Goal: Task Accomplishment & Management: Complete application form

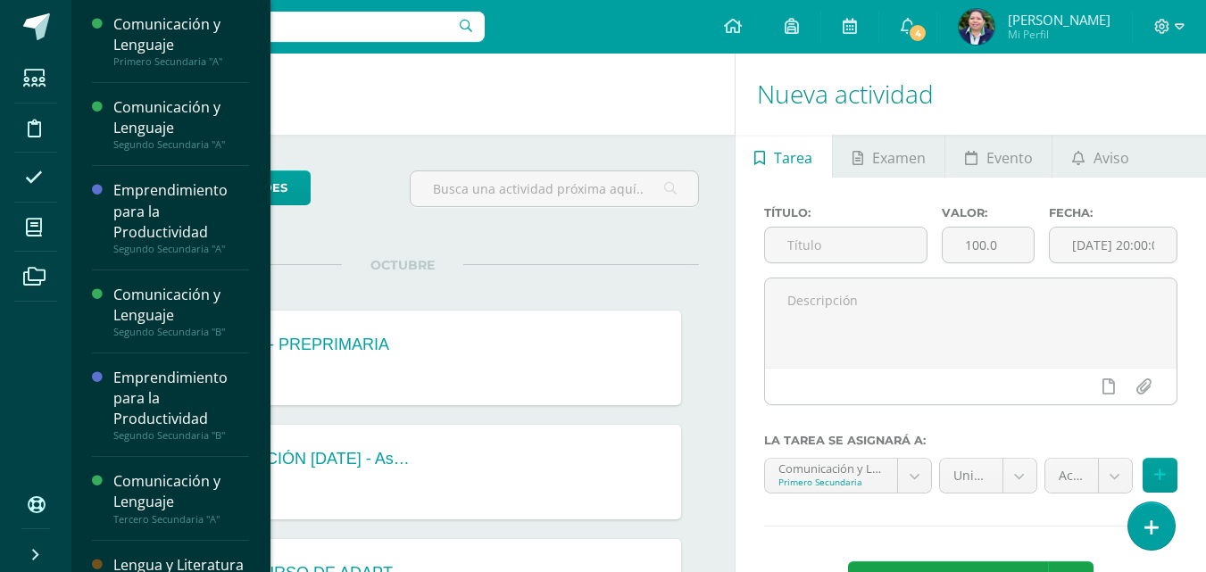
scroll to position [201, 0]
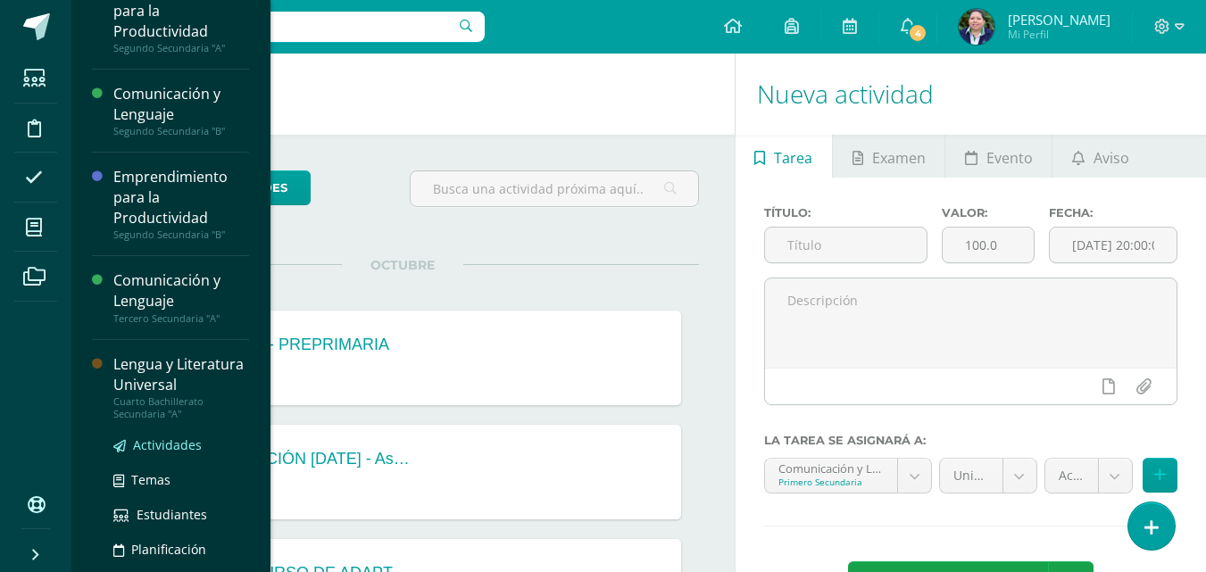
click at [167, 453] on span "Actividades" at bounding box center [167, 444] width 69 height 17
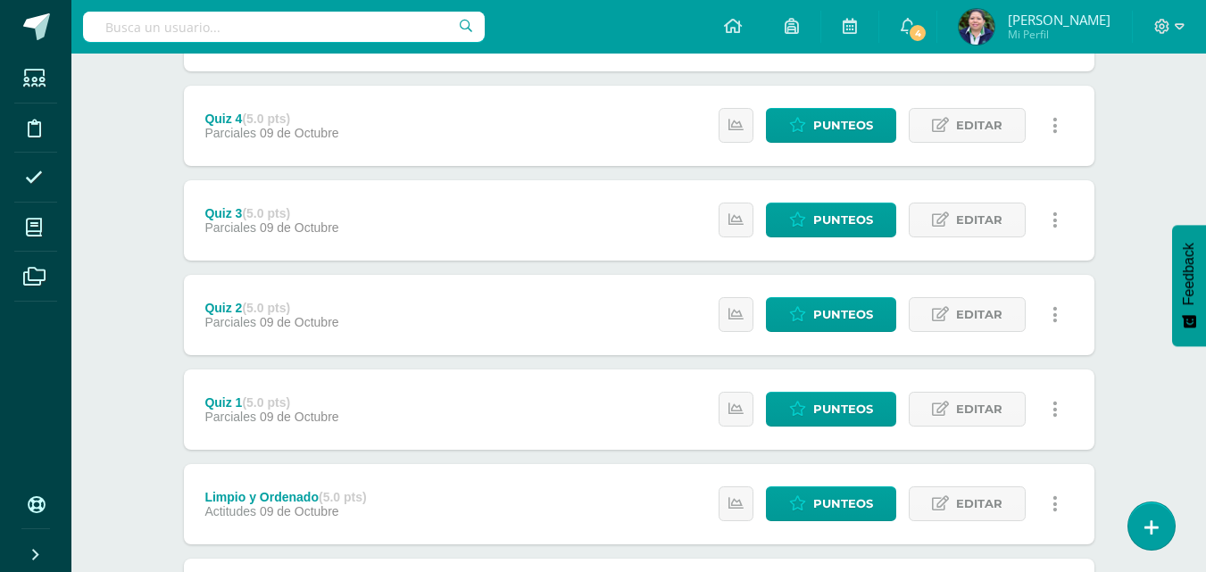
scroll to position [393, 0]
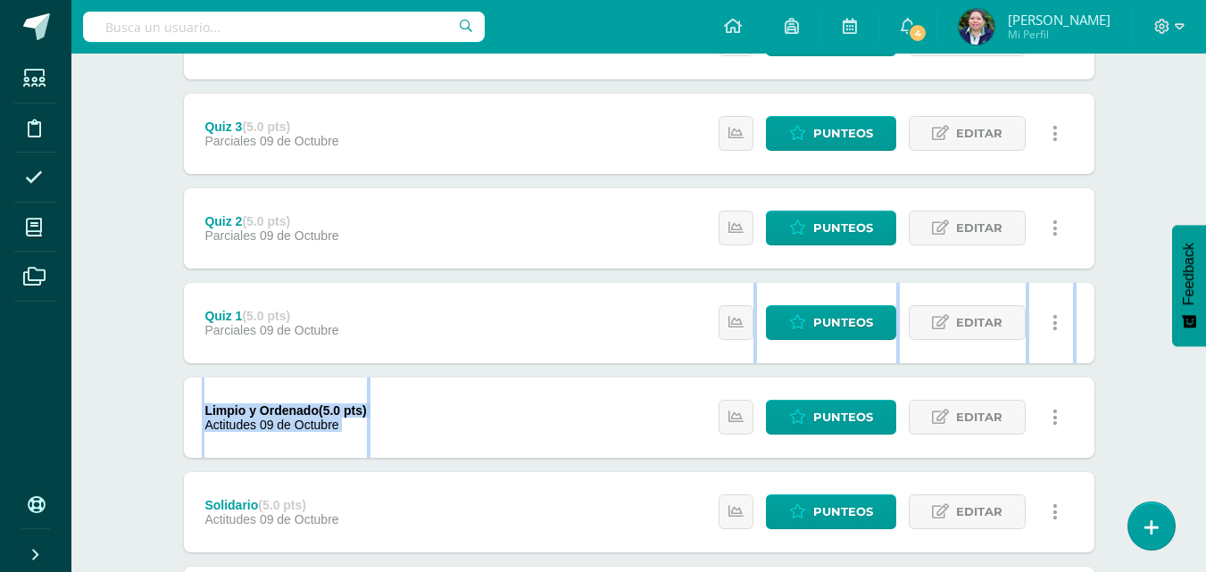
drag, startPoint x: 1202, startPoint y: 362, endPoint x: 1205, endPoint y: 407, distance: 44.7
click at [1205, 407] on div "Lengua y Literatura Universal Cuarto Bachillerato Secundaria "A" Herramientas D…" at bounding box center [638, 305] width 1134 height 1288
click at [1135, 297] on div "Lengua y Literatura Universal Cuarto Bachillerato Secundaria "A" Herramientas D…" at bounding box center [638, 305] width 1134 height 1288
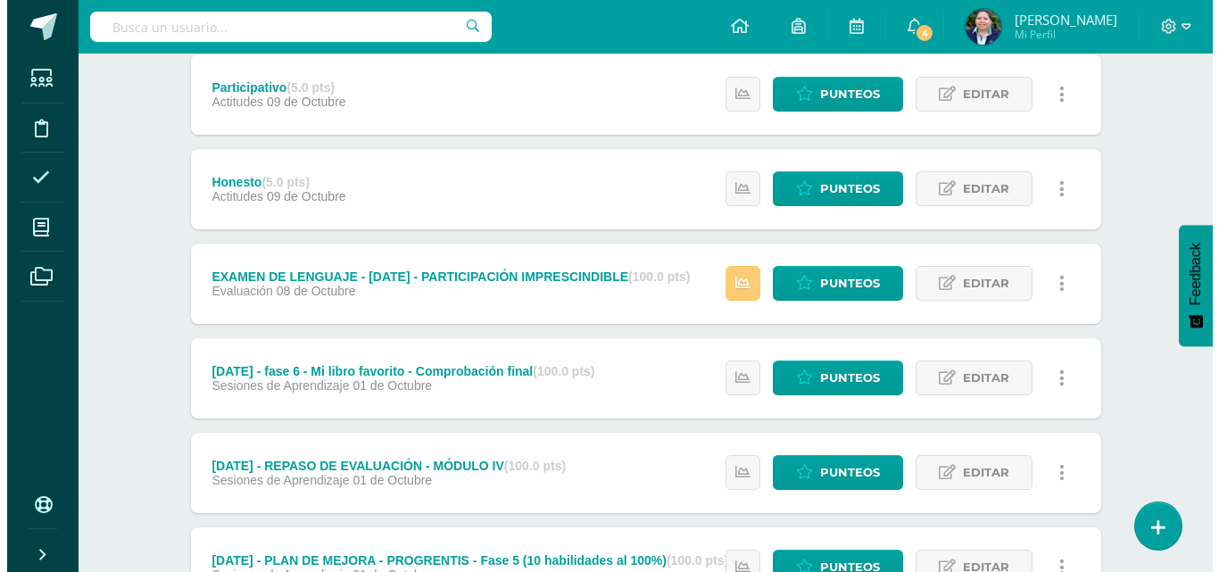
scroll to position [12, 0]
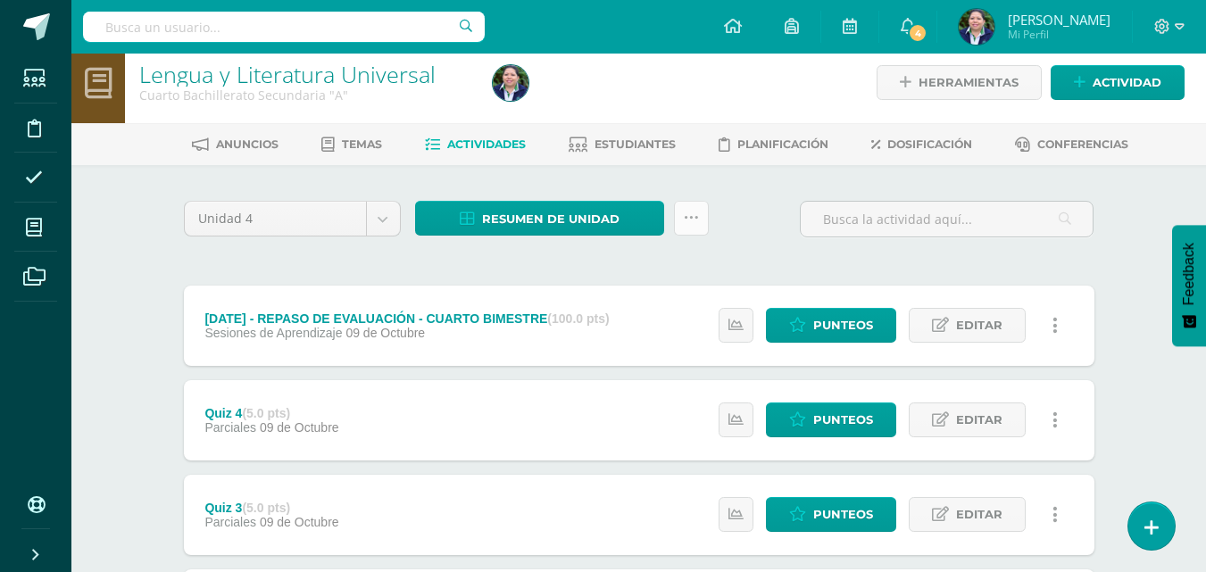
click at [693, 219] on icon at bounding box center [691, 218] width 15 height 15
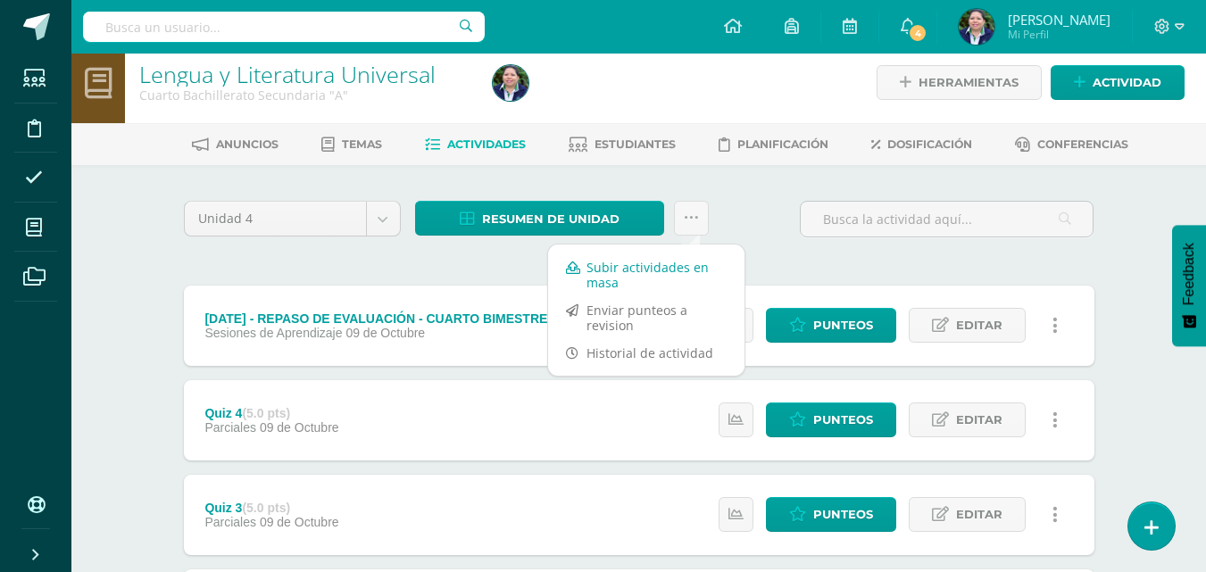
click at [640, 282] on link "Subir actividades en masa" at bounding box center [646, 274] width 196 height 43
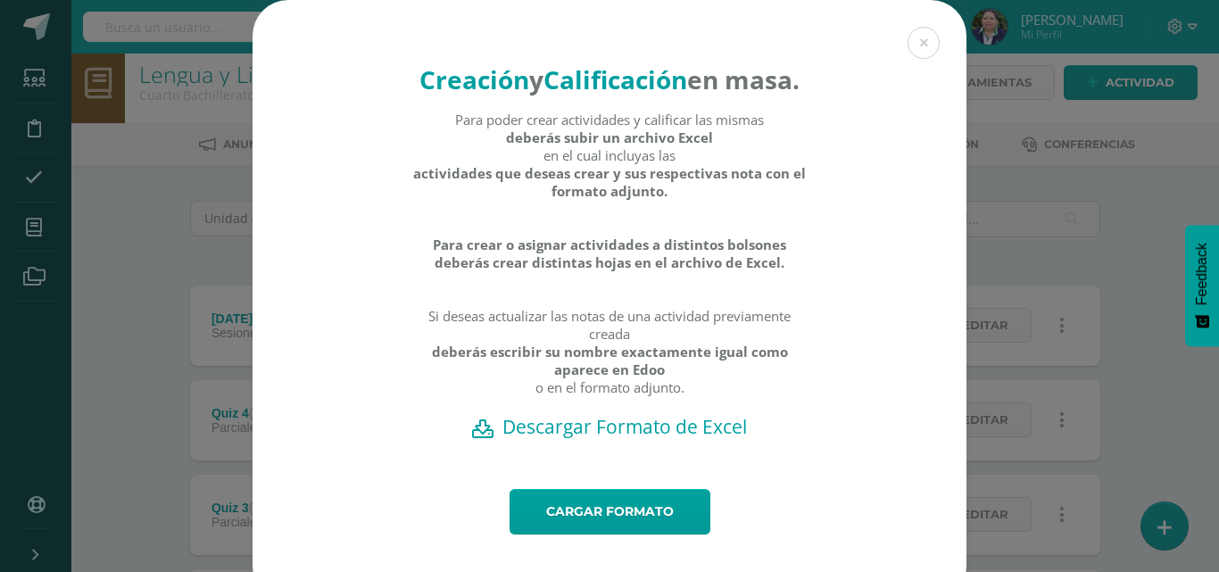
click at [621, 439] on h2 "Descargar Formato de Excel" at bounding box center [609, 426] width 651 height 25
click at [626, 535] on link "Cargar formato" at bounding box center [610, 512] width 201 height 46
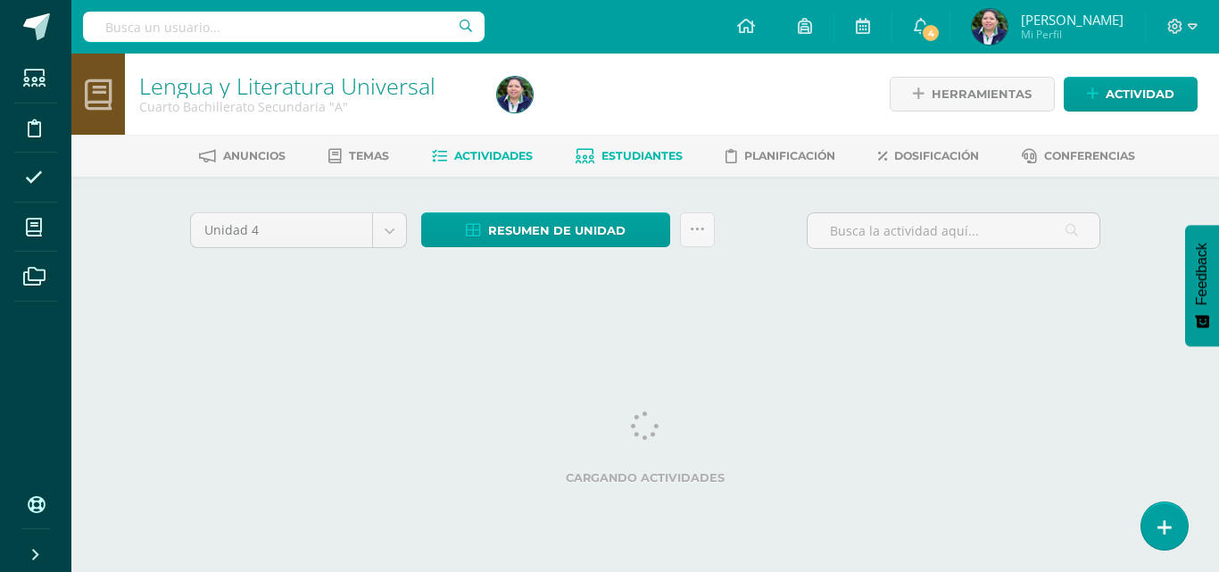
click at [627, 164] on link "Estudiantes" at bounding box center [629, 156] width 107 height 29
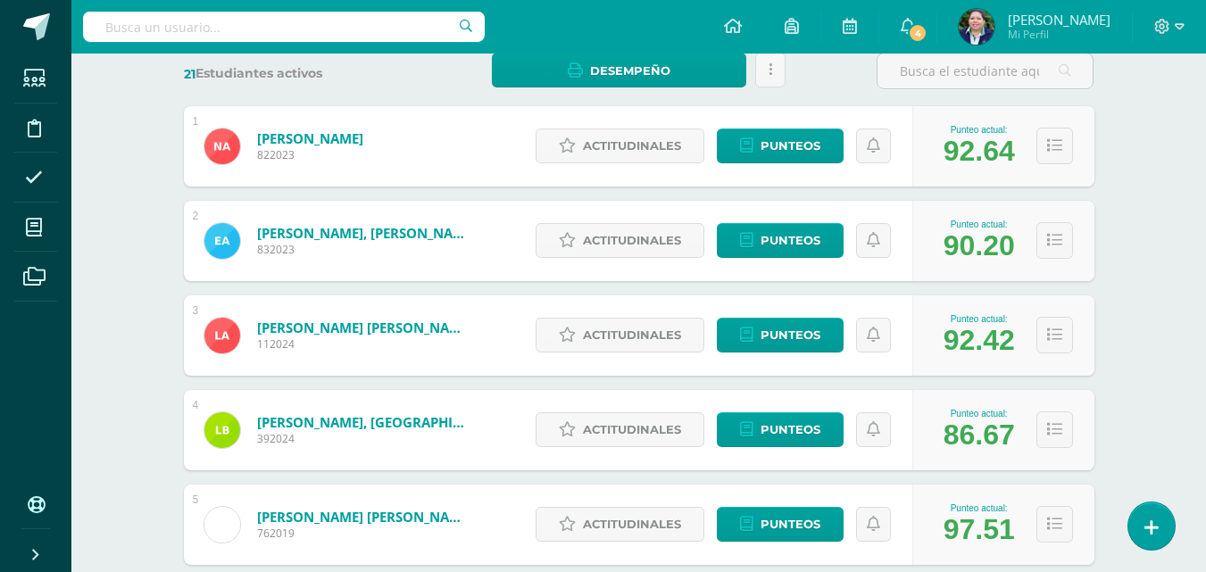
scroll to position [285, 0]
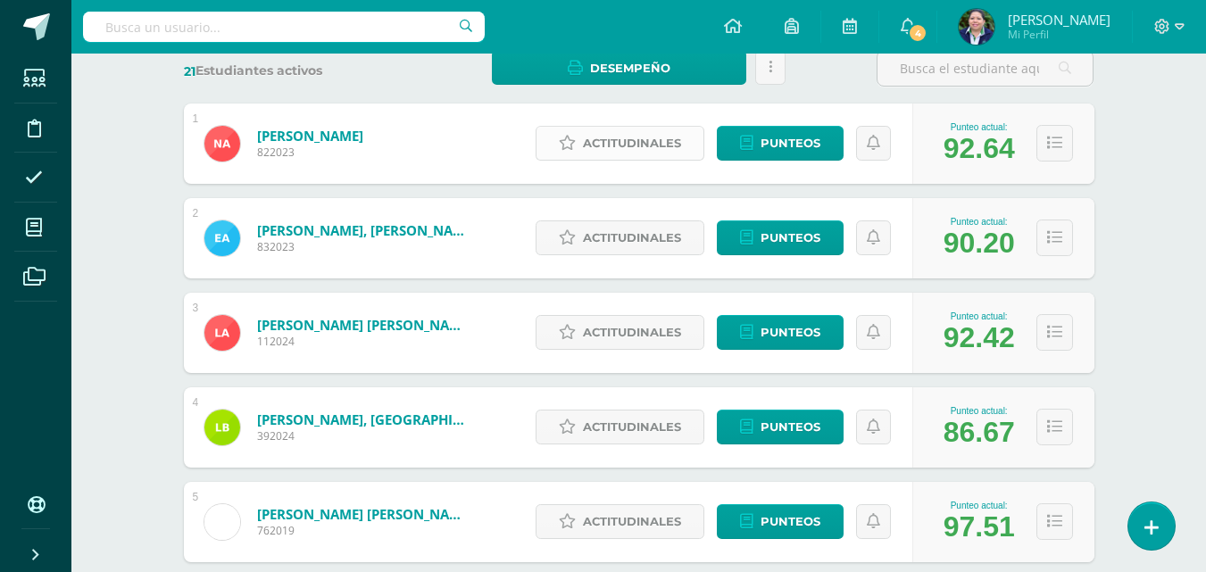
click at [616, 152] on span "Actitudinales" at bounding box center [632, 143] width 98 height 33
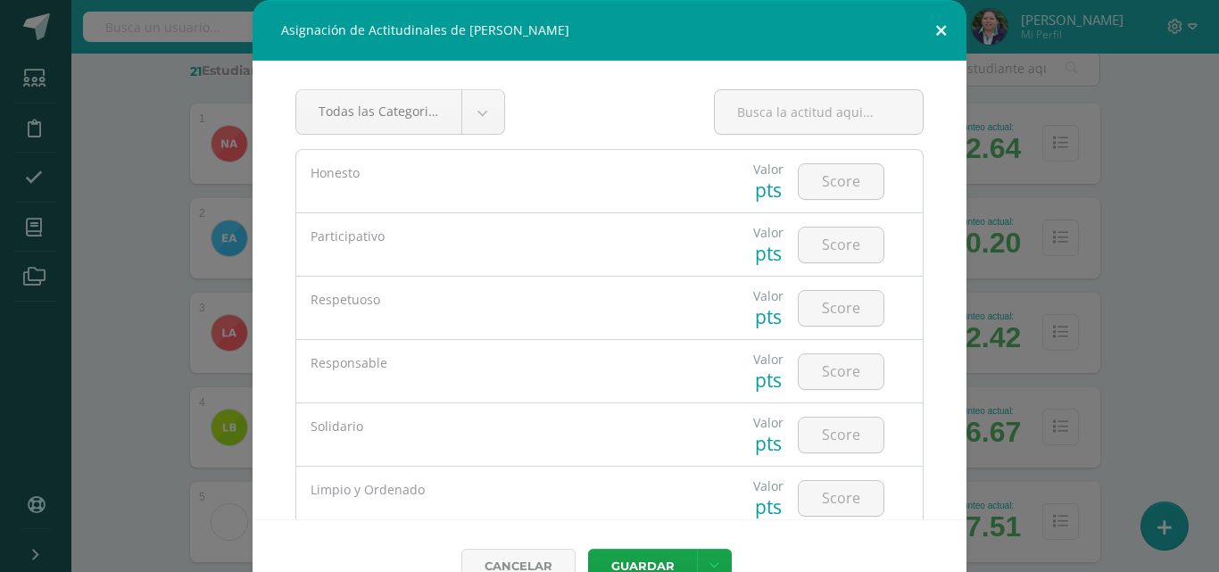
click at [933, 33] on button at bounding box center [941, 30] width 51 height 61
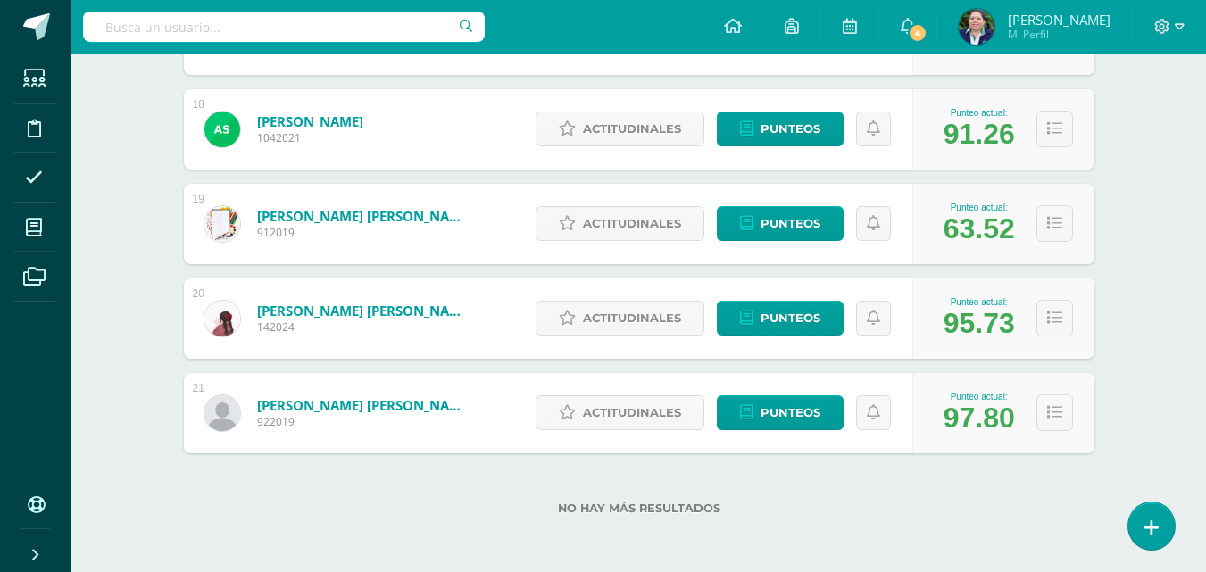
scroll to position [0, 0]
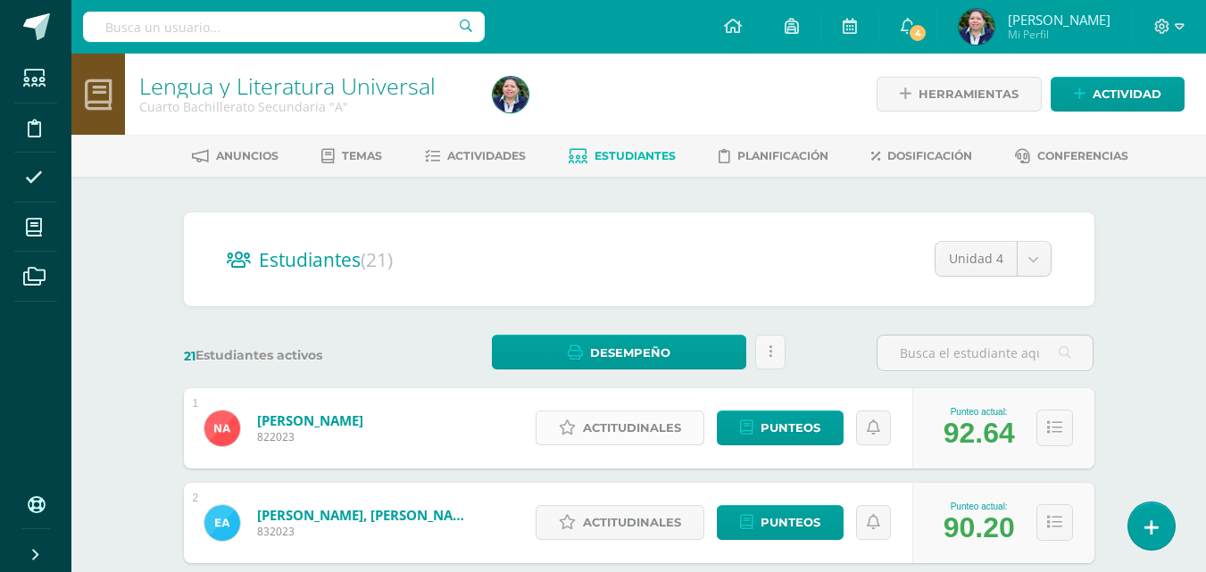
click at [605, 439] on span "Actitudinales" at bounding box center [632, 427] width 98 height 33
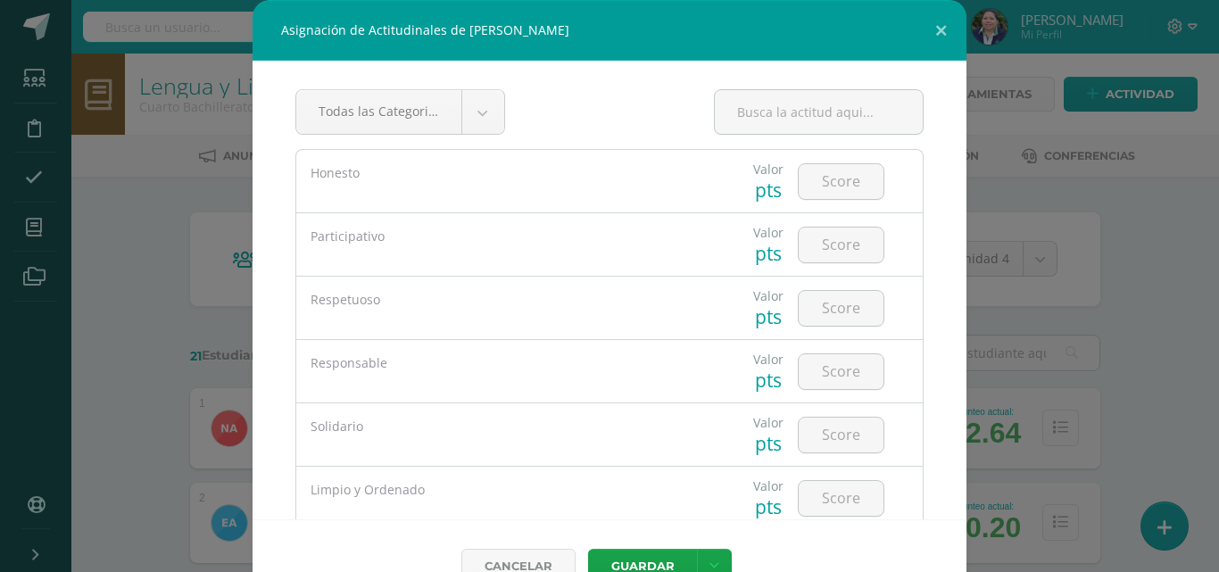
click at [1109, 195] on div "Asignación de Actitudinales de Natalia Alvarez Orantes Todas las Categorias Tod…" at bounding box center [609, 306] width 1205 height 612
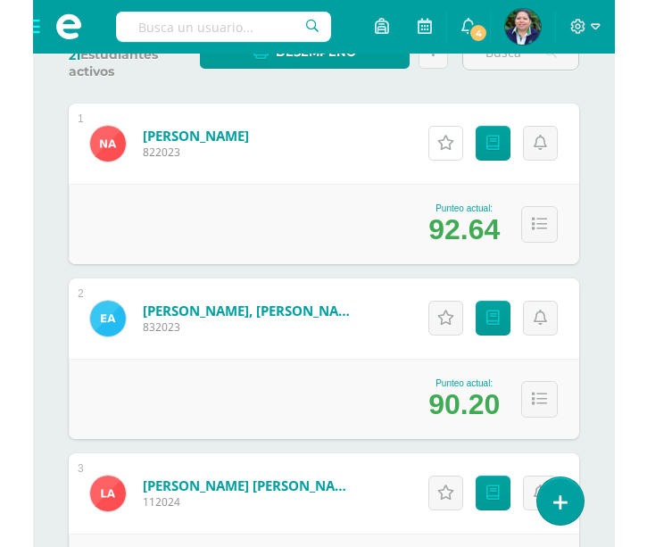
scroll to position [258, 0]
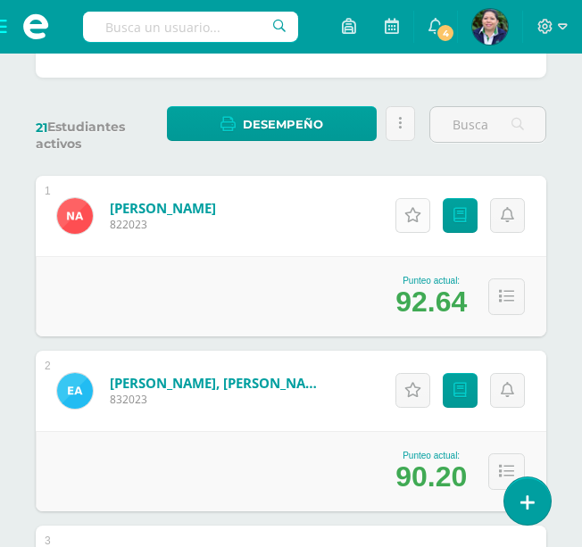
click at [403, 207] on link "Actitudinales" at bounding box center [412, 215] width 35 height 35
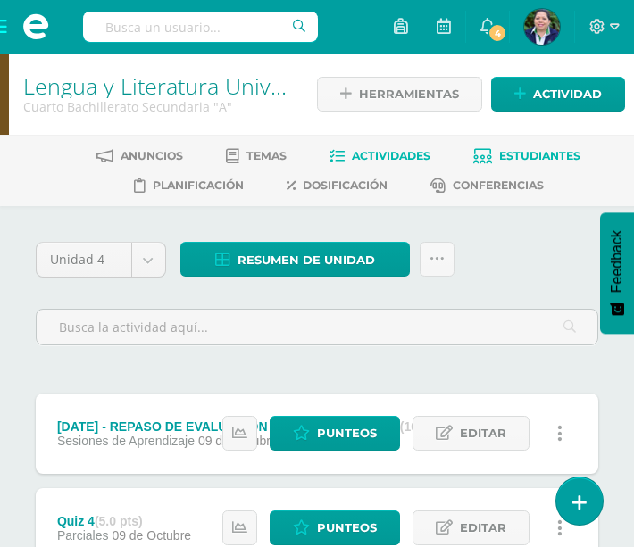
click at [538, 155] on span "Estudiantes" at bounding box center [539, 155] width 81 height 13
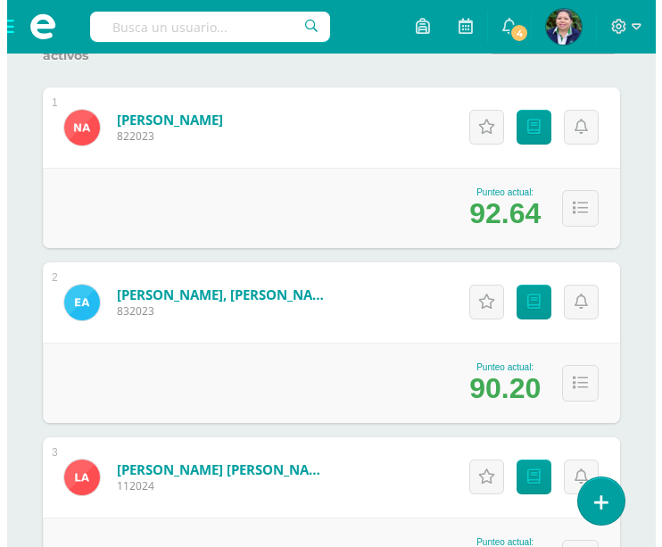
scroll to position [376, 0]
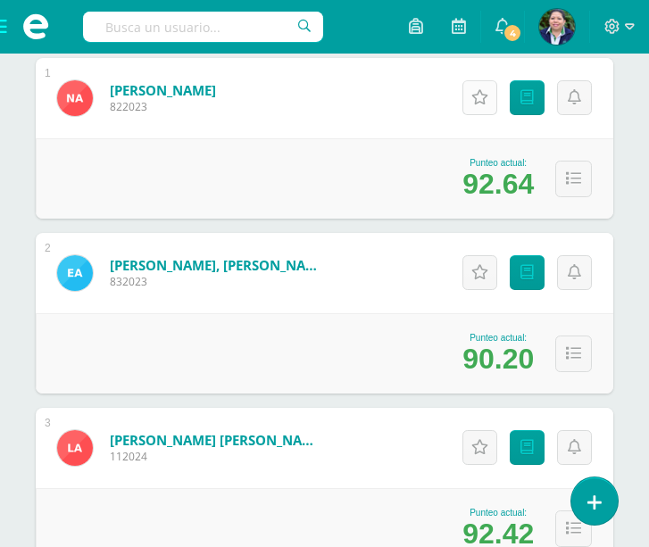
click at [475, 106] on link "Actitudinales" at bounding box center [479, 97] width 35 height 35
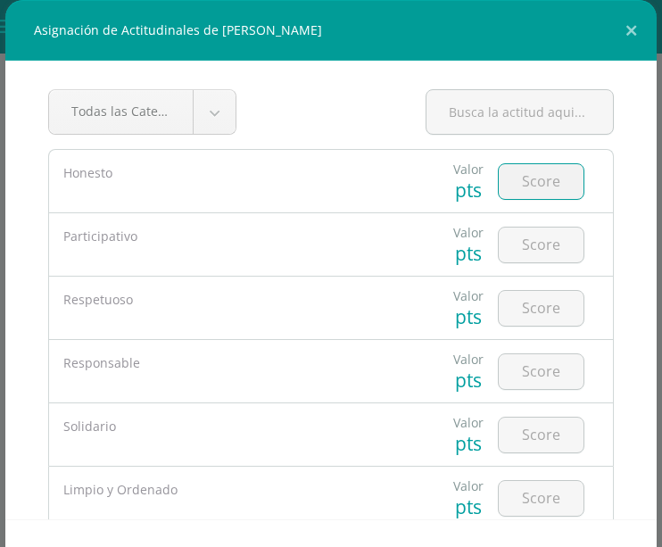
click at [533, 184] on input "number" at bounding box center [541, 181] width 85 height 35
type input "5"
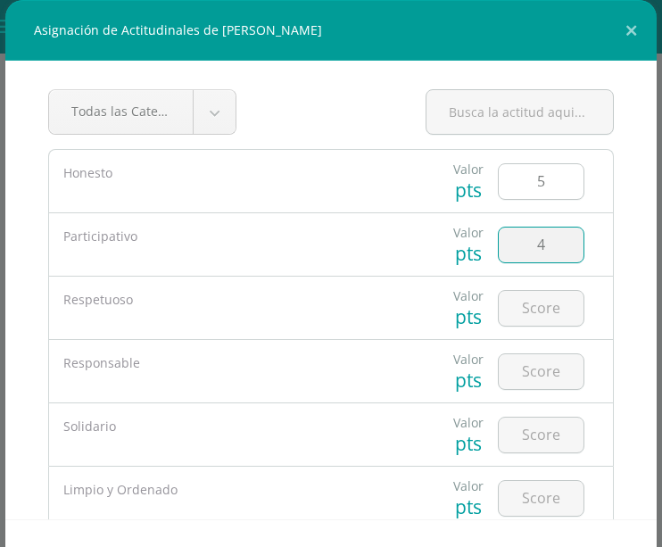
type input "4"
type input "5"
type input "4"
type input "5"
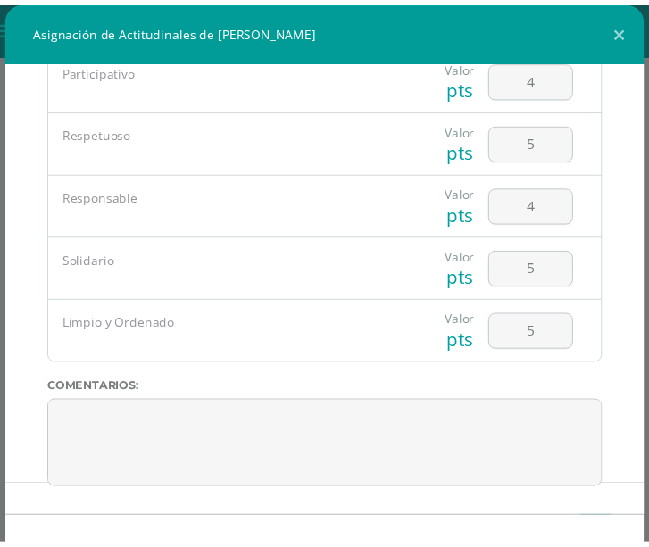
scroll to position [65, 0]
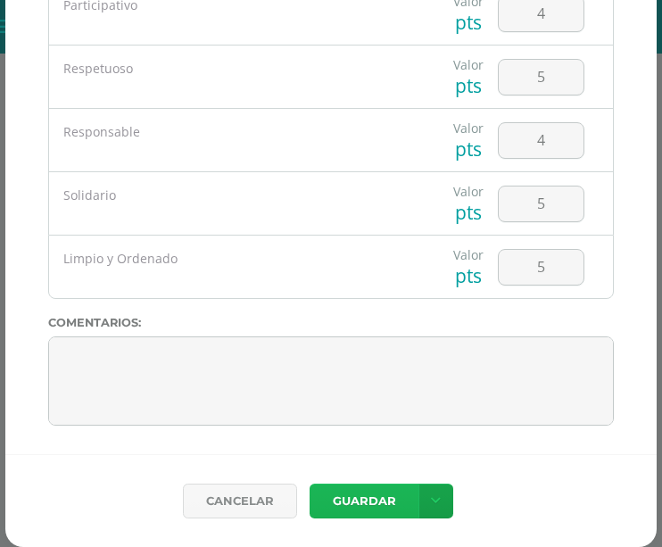
click at [330, 503] on button "Guardar" at bounding box center [364, 501] width 109 height 35
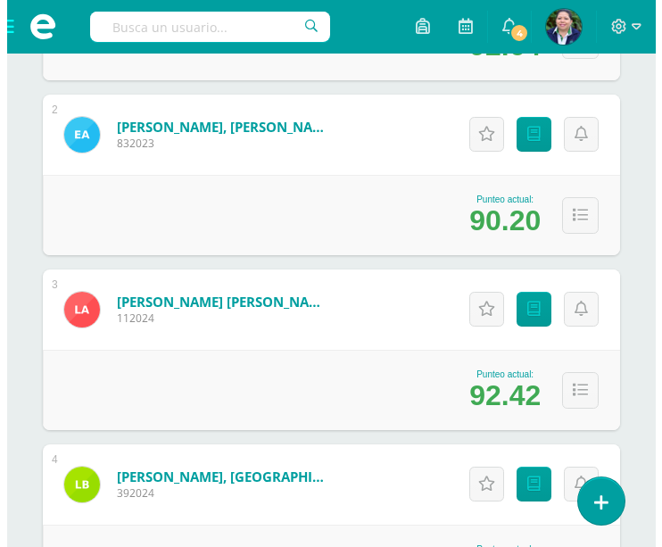
scroll to position [543, 0]
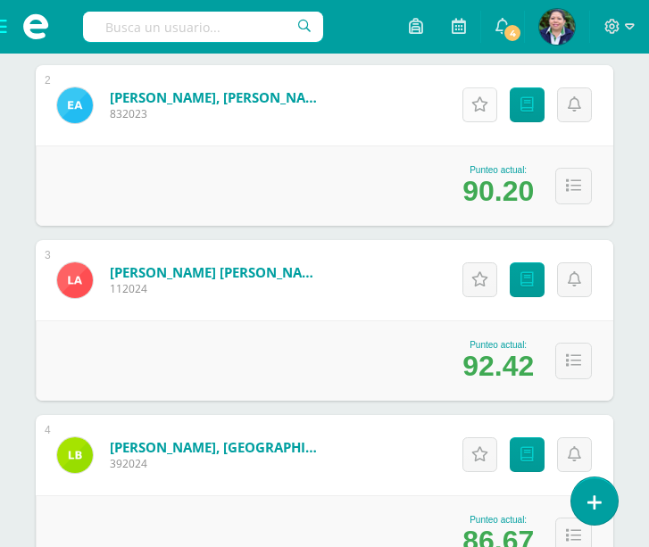
click at [482, 100] on icon at bounding box center [479, 104] width 17 height 15
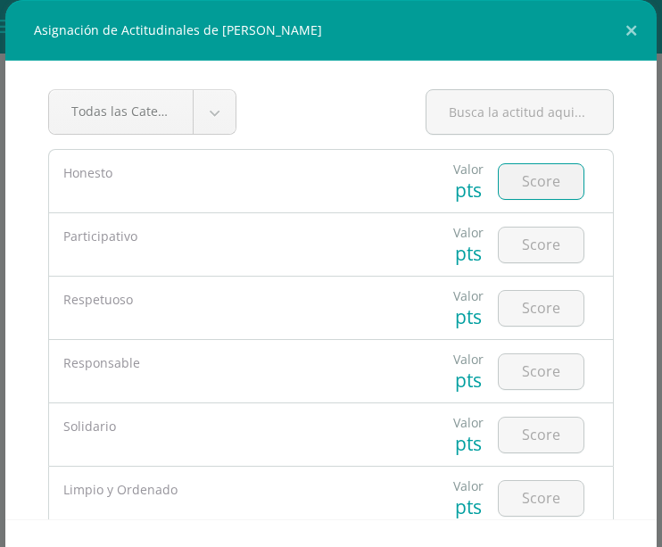
click at [502, 195] on input "number" at bounding box center [541, 181] width 85 height 35
type input "5"
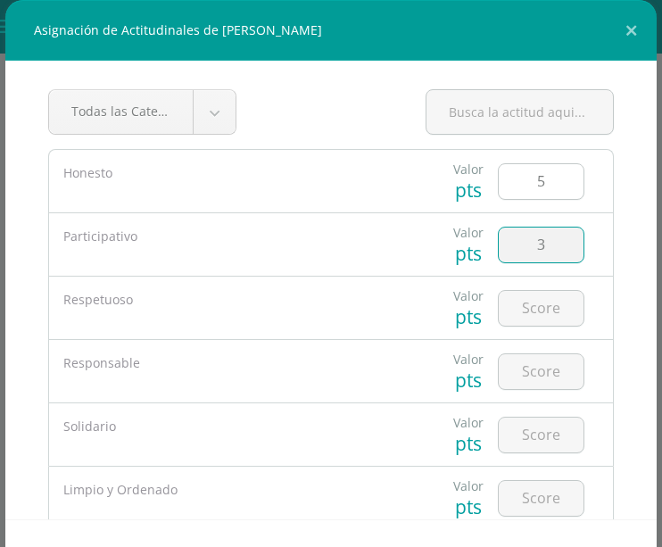
type input "3"
type input "5"
type input "3"
type input "5"
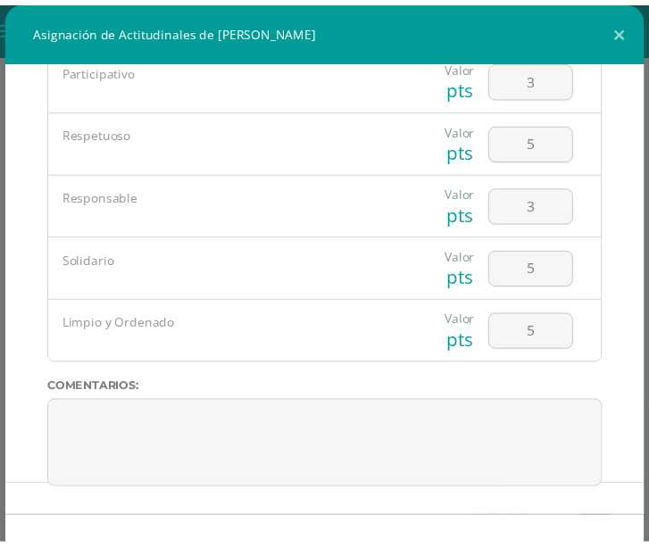
scroll to position [65, 0]
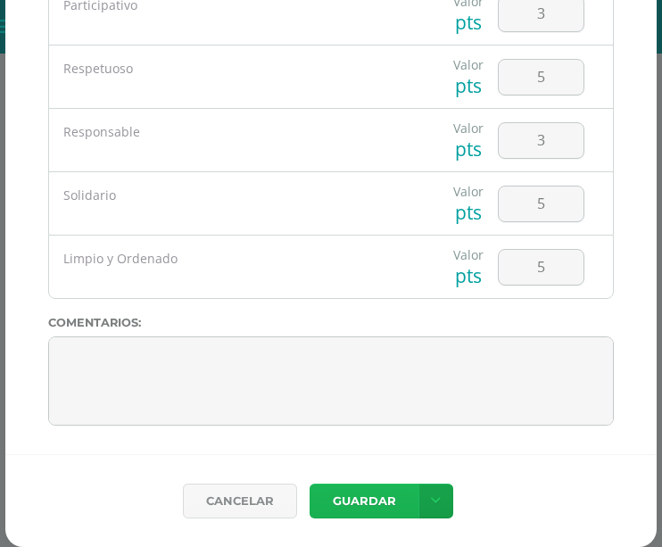
click at [343, 499] on button "Guardar" at bounding box center [364, 501] width 109 height 35
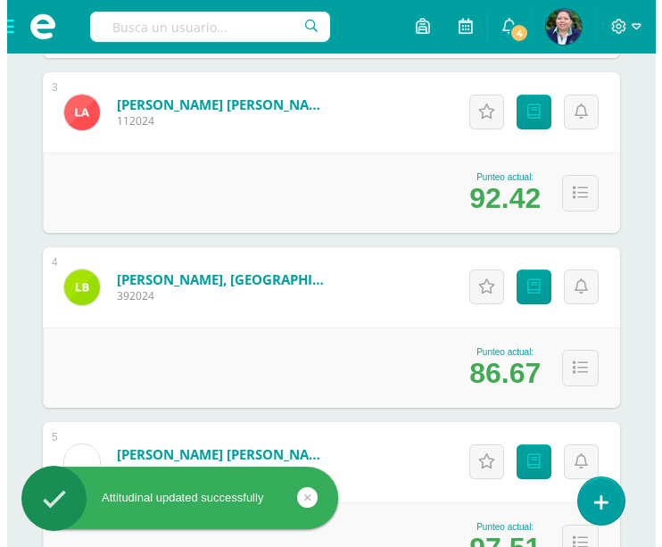
scroll to position [734, 0]
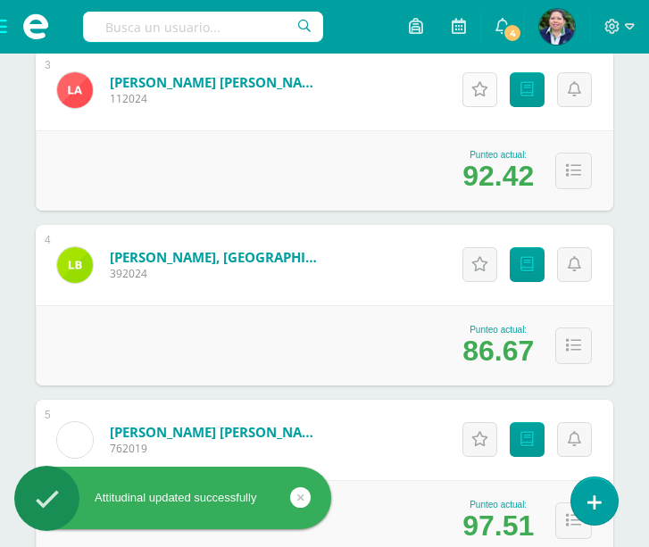
click at [473, 93] on icon at bounding box center [479, 89] width 17 height 15
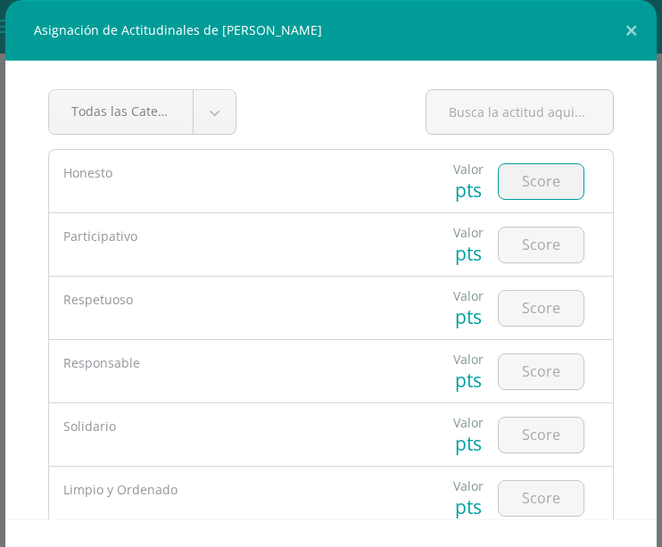
click at [523, 185] on input "number" at bounding box center [541, 181] width 85 height 35
type input "5"
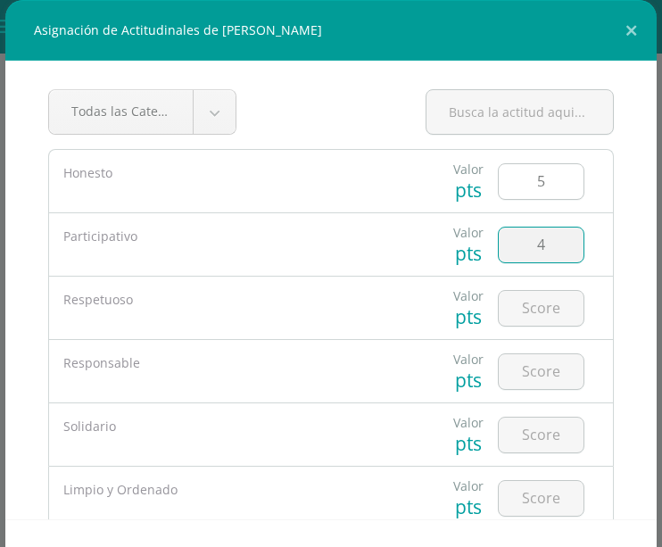
type input "4"
type input "5"
type input "4"
type input "5"
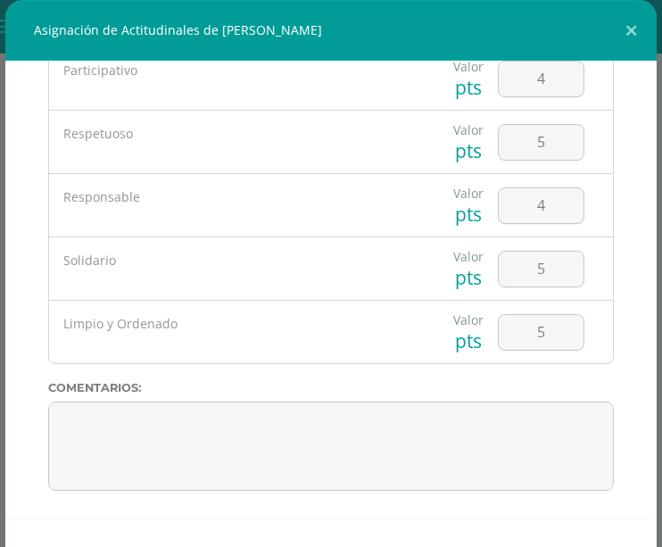
scroll to position [65, 0]
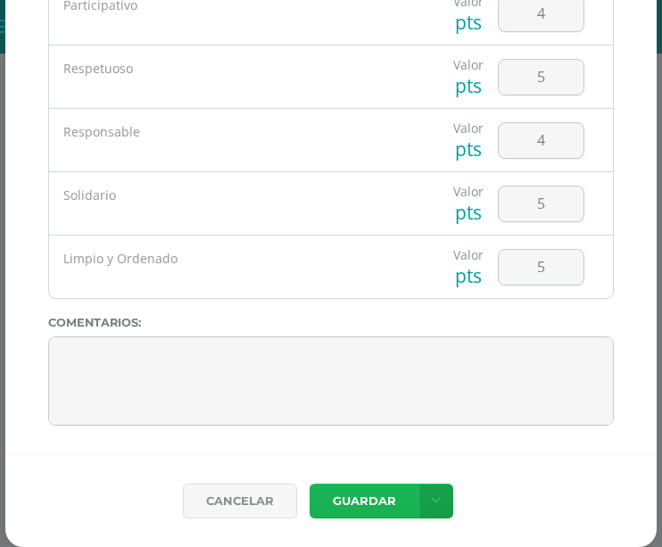
click at [383, 493] on button "Guardar" at bounding box center [364, 501] width 109 height 35
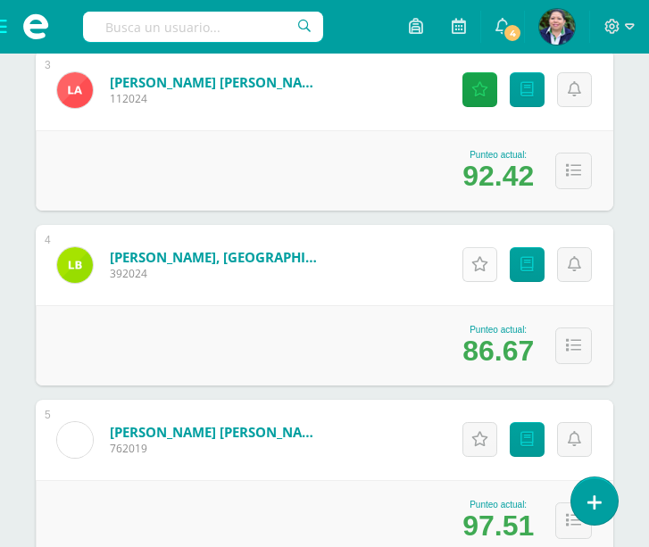
click at [482, 278] on link "Actitudinales" at bounding box center [479, 264] width 35 height 35
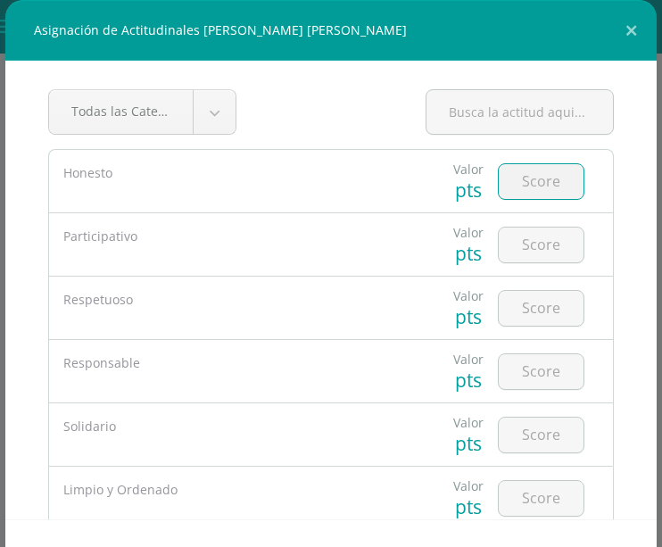
click at [517, 182] on input "number" at bounding box center [541, 181] width 85 height 35
type input "5"
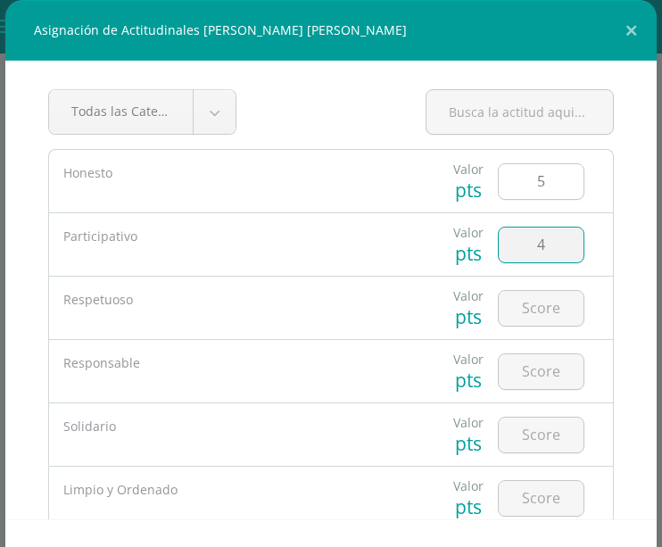
type input "4"
click at [525, 245] on input "4" at bounding box center [541, 245] width 85 height 35
type input "5"
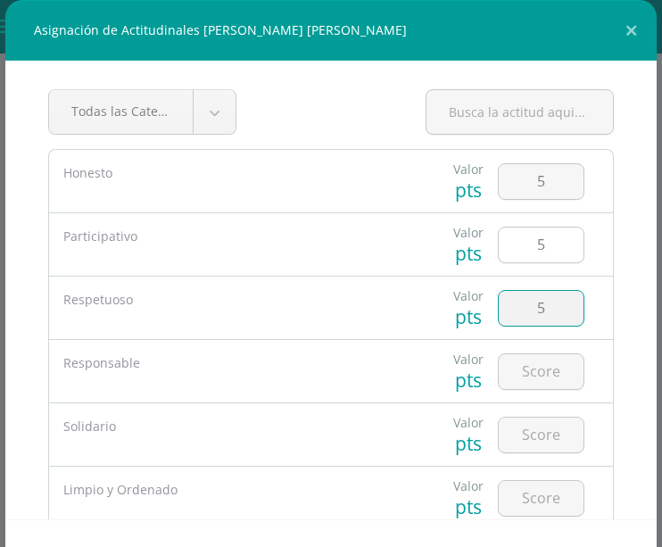
type input "5"
type input "4"
type input "5"
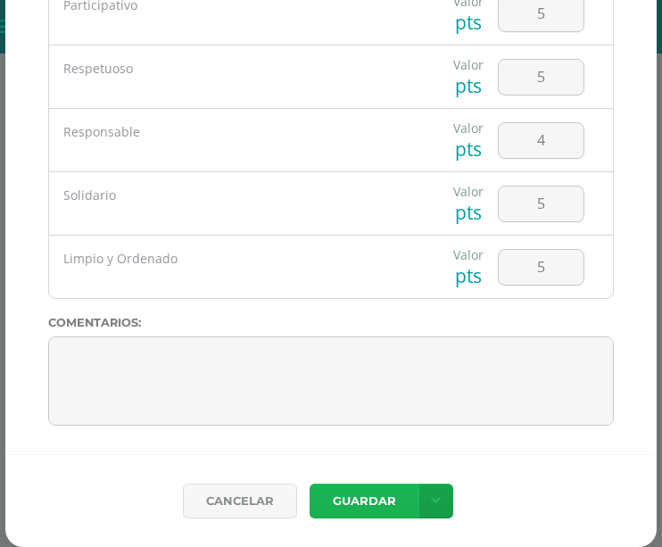
click at [377, 502] on button "Guardar" at bounding box center [364, 501] width 109 height 35
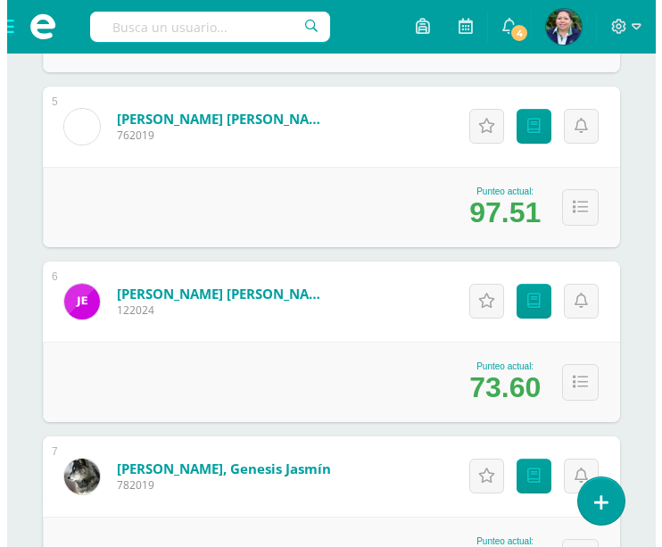
scroll to position [1055, 0]
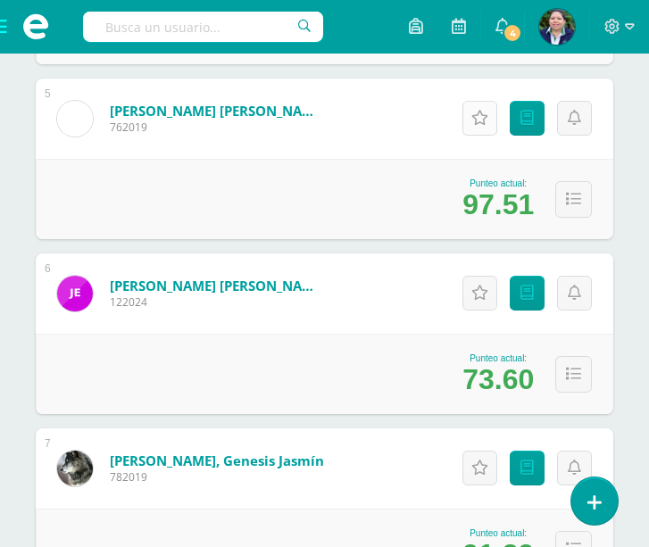
click at [481, 113] on icon at bounding box center [479, 118] width 17 height 15
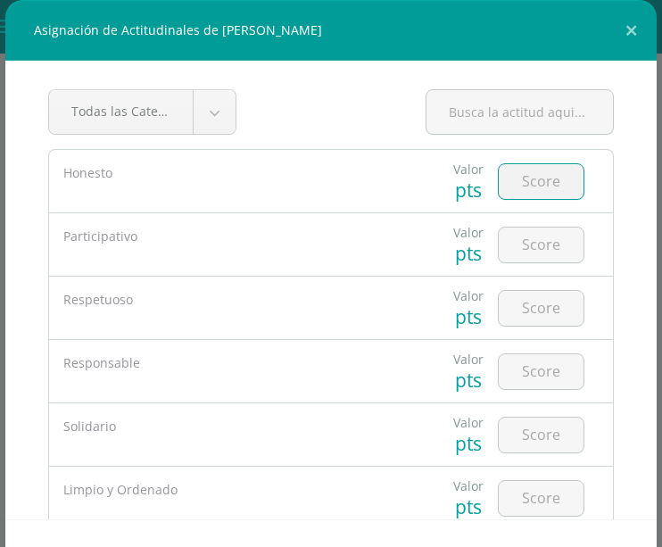
click at [519, 186] on input "number" at bounding box center [541, 181] width 85 height 35
type input "5"
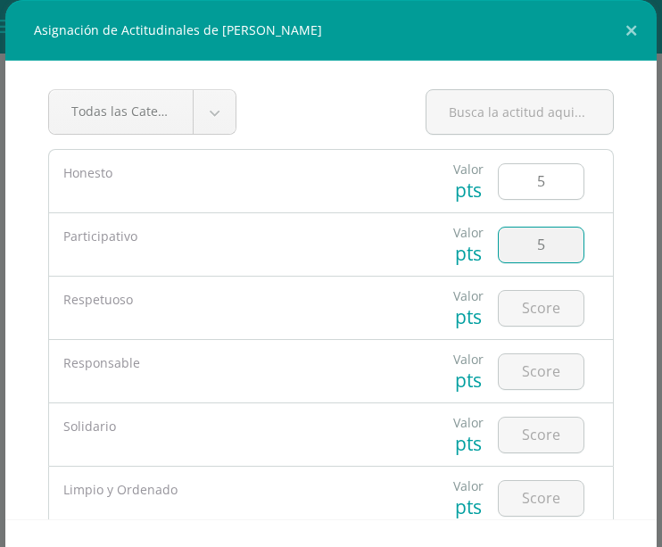
type input "5"
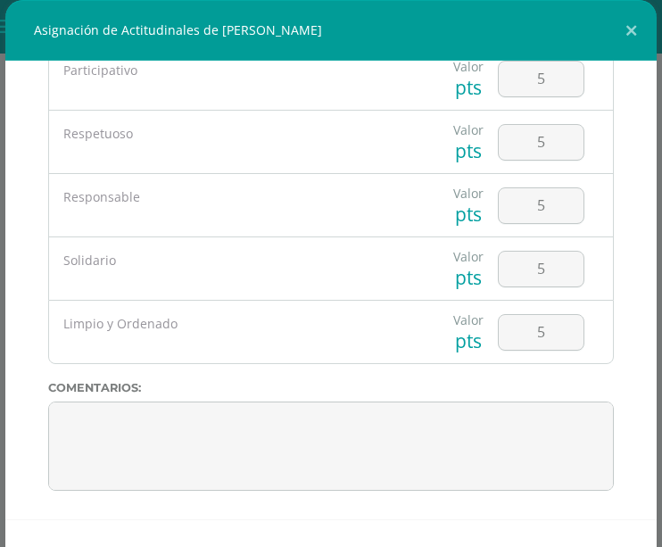
scroll to position [65, 0]
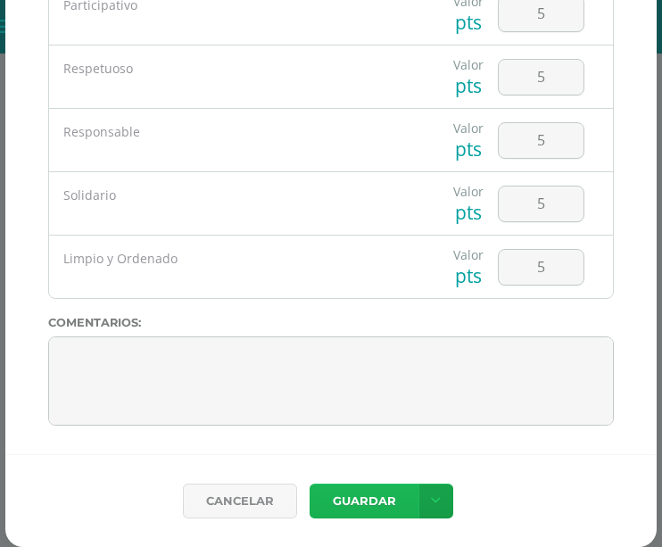
click at [365, 490] on button "Guardar" at bounding box center [364, 501] width 109 height 35
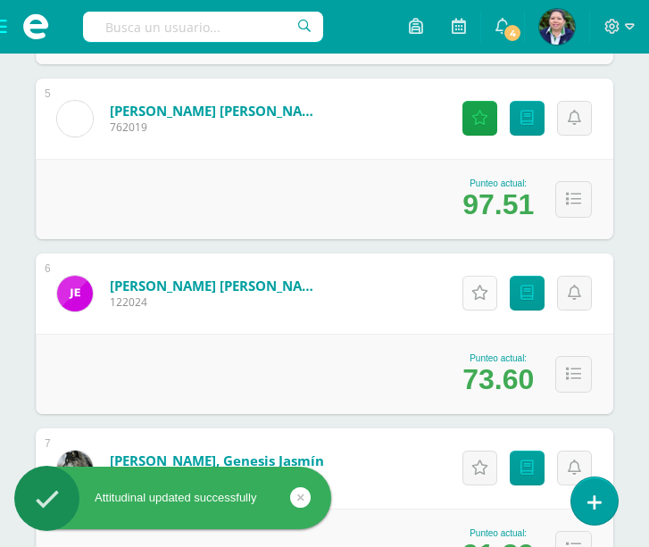
click at [477, 299] on icon at bounding box center [479, 293] width 17 height 15
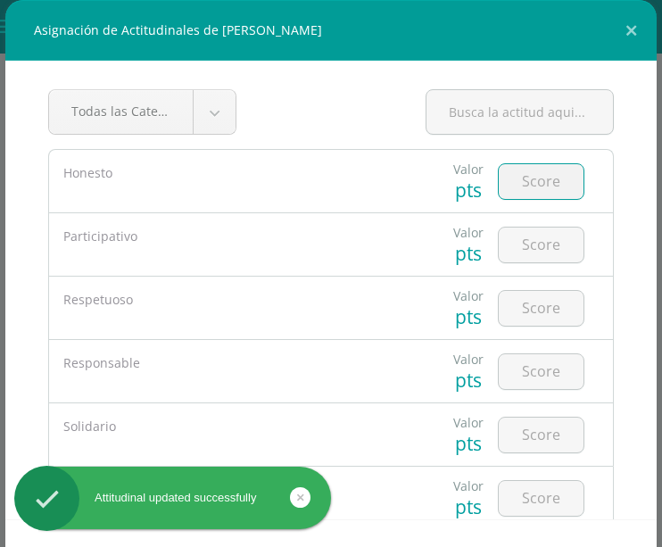
click at [516, 187] on input "number" at bounding box center [541, 181] width 85 height 35
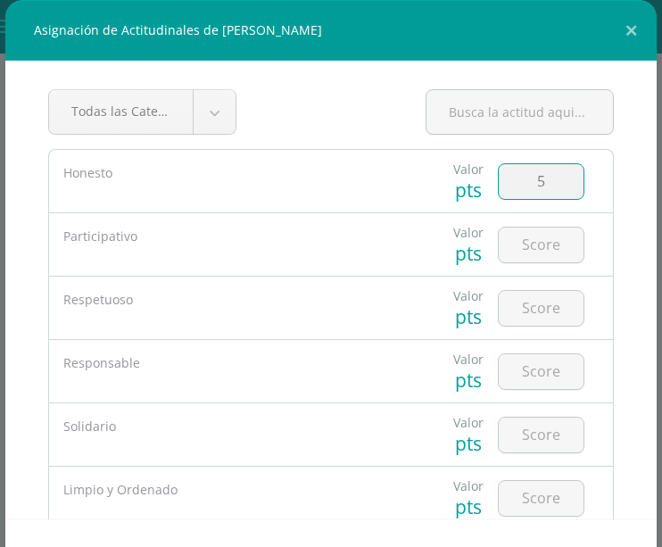
type input "5"
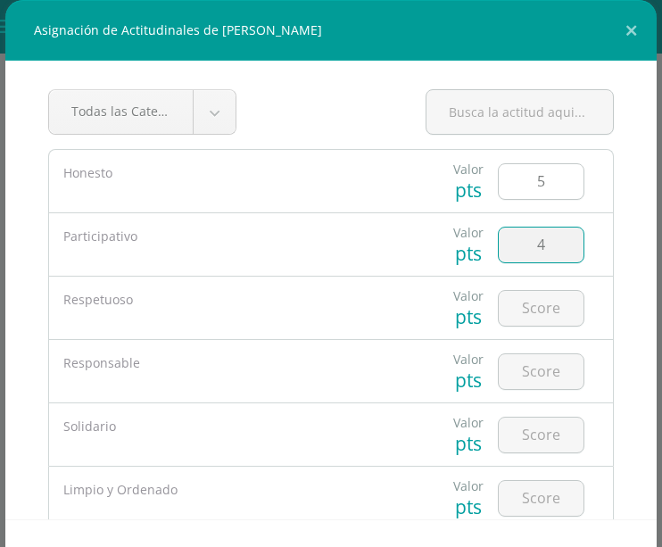
type input "4"
type input "5"
type input "4"
type input "5"
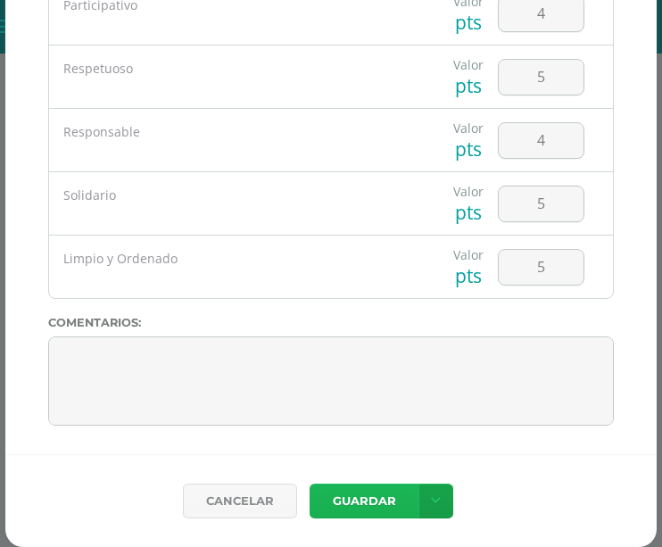
click at [360, 510] on button "Guardar" at bounding box center [364, 501] width 109 height 35
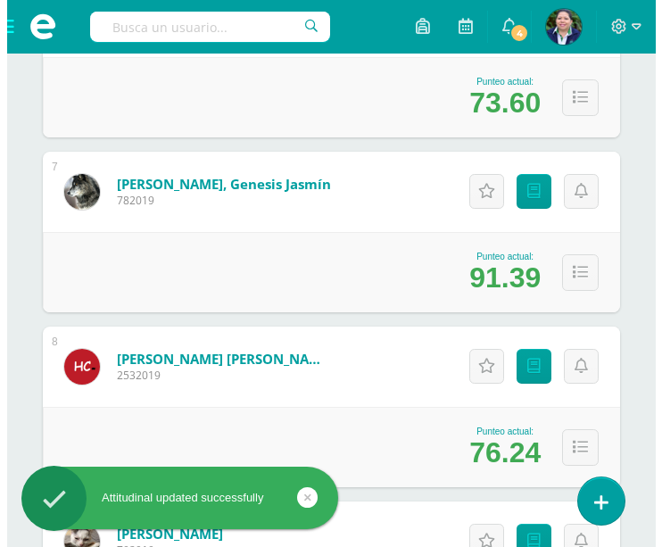
scroll to position [1434, 0]
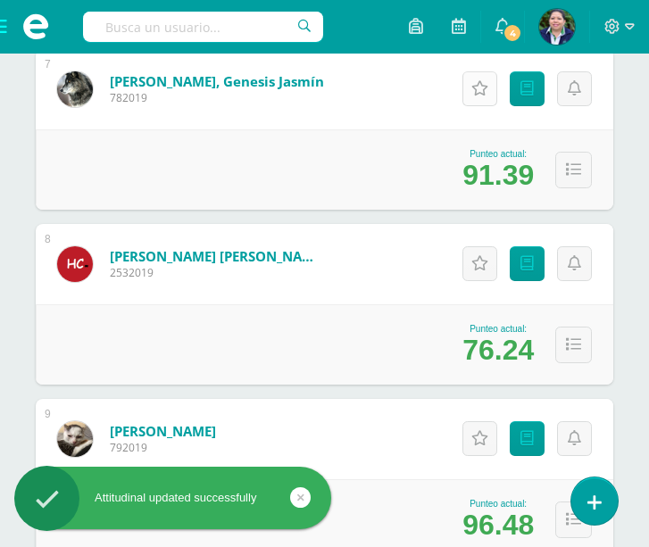
click at [477, 94] on icon at bounding box center [479, 88] width 17 height 15
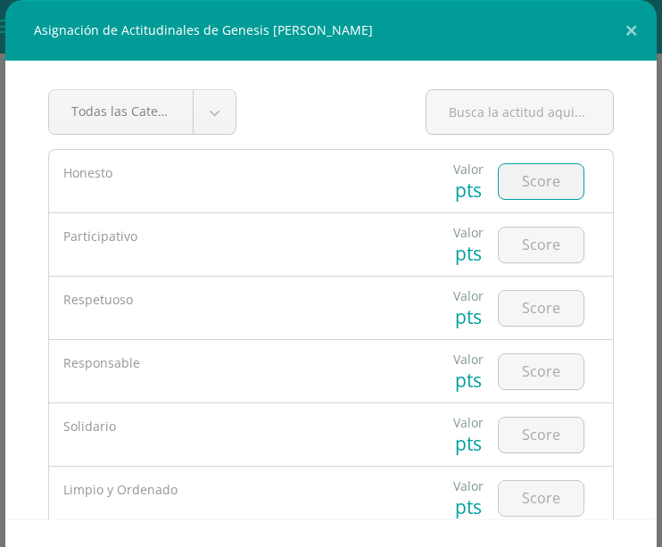
click at [519, 180] on input "number" at bounding box center [541, 181] width 85 height 35
type input "5"
click at [521, 236] on input "number" at bounding box center [541, 245] width 85 height 35
type input "5"
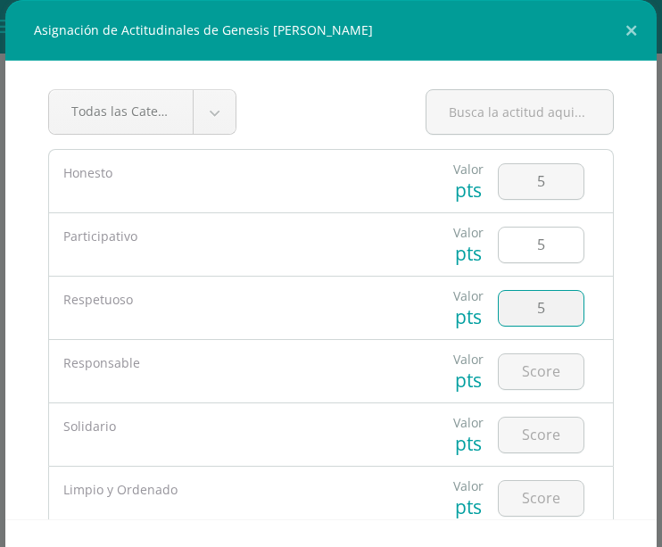
type input "5"
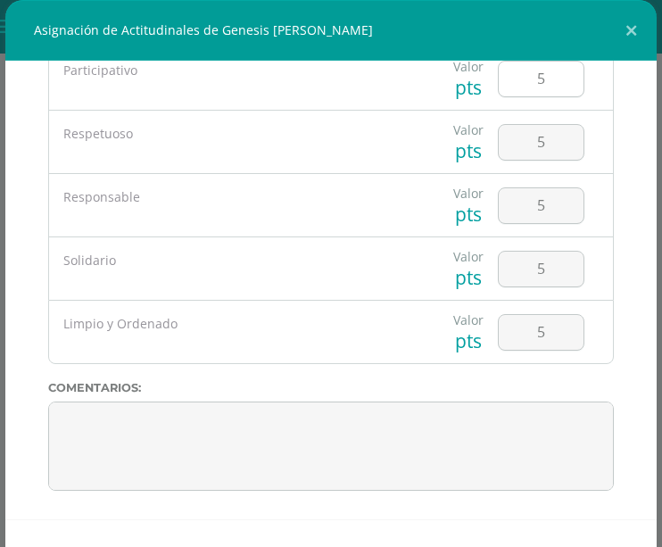
scroll to position [65, 0]
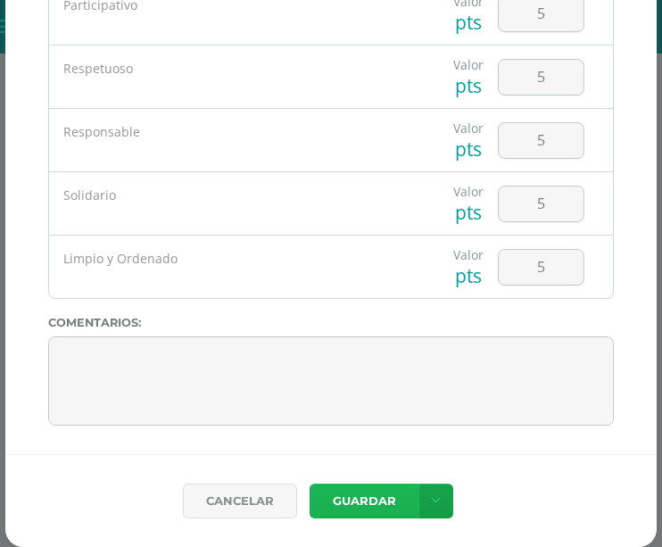
click at [375, 501] on button "Guardar" at bounding box center [364, 501] width 109 height 35
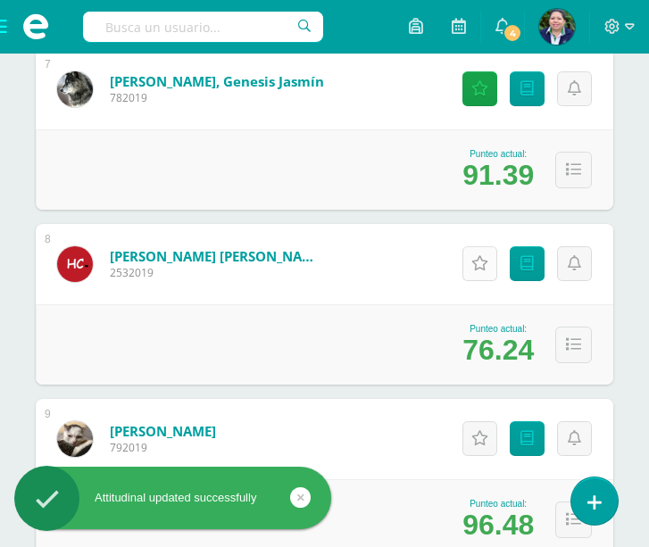
click at [477, 269] on icon at bounding box center [479, 263] width 17 height 15
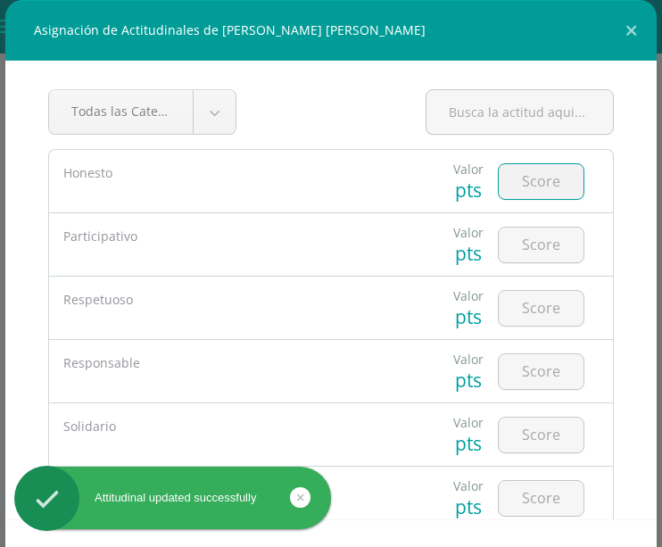
click at [523, 179] on input "number" at bounding box center [541, 181] width 85 height 35
type input "5"
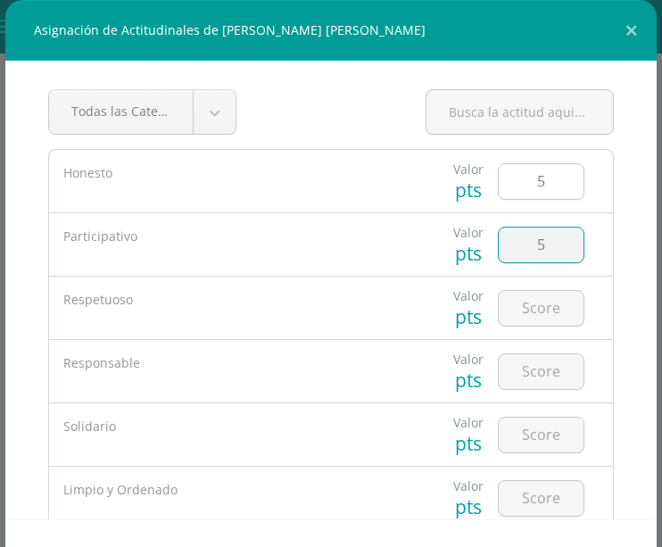
type input "5"
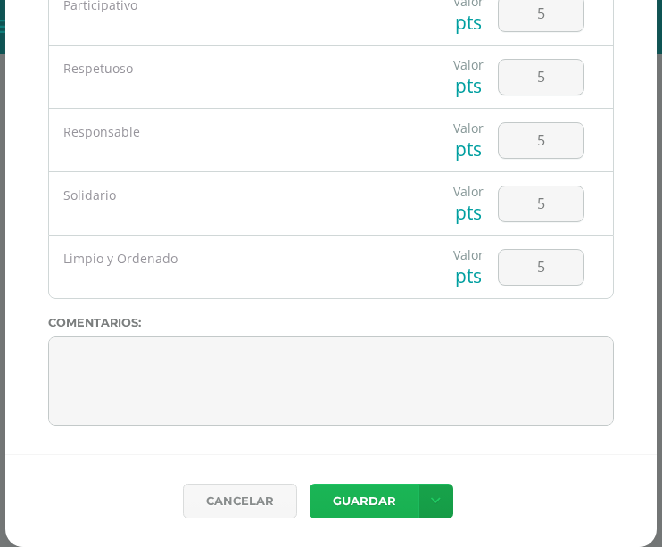
click at [366, 494] on button "Guardar" at bounding box center [364, 501] width 109 height 35
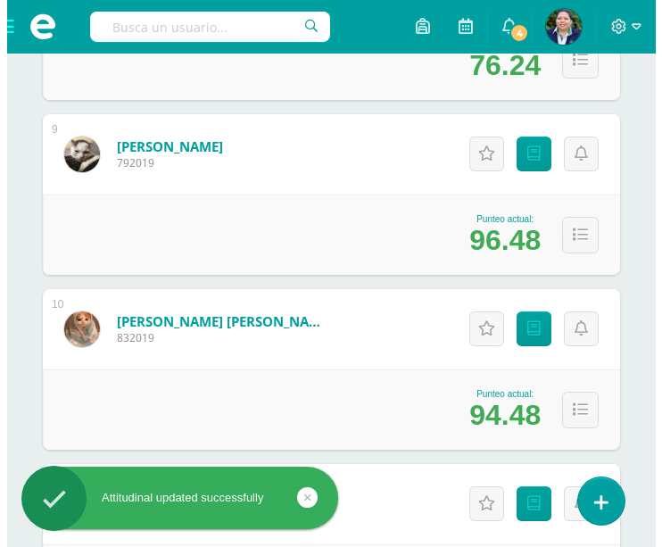
scroll to position [1748, 0]
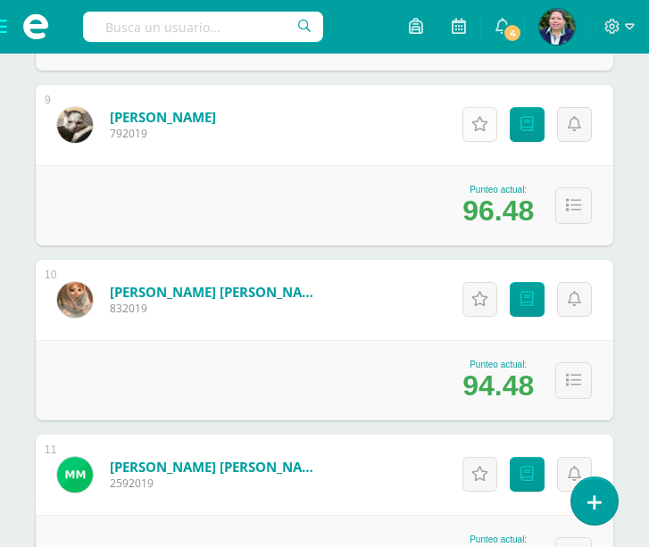
click at [486, 121] on icon at bounding box center [479, 124] width 17 height 15
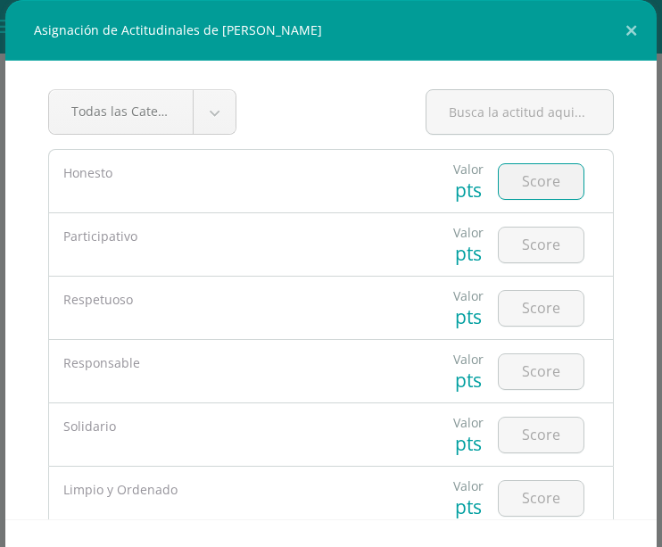
click at [518, 190] on input "number" at bounding box center [541, 181] width 85 height 35
type input "5"
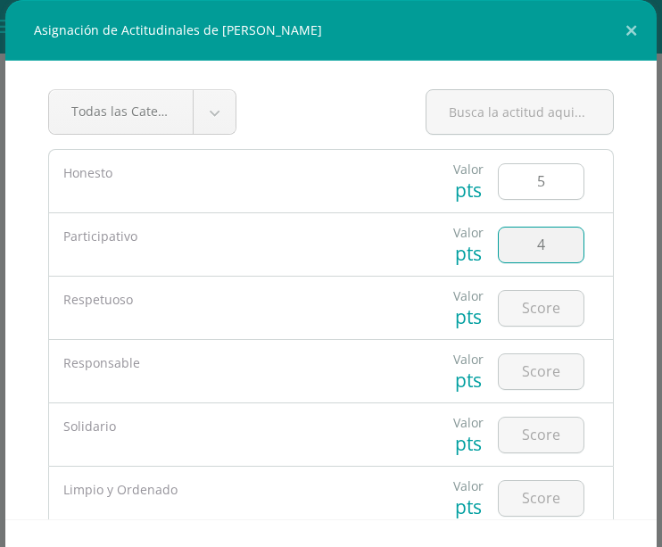
type input "4"
type input "5"
type input "4"
type input "5"
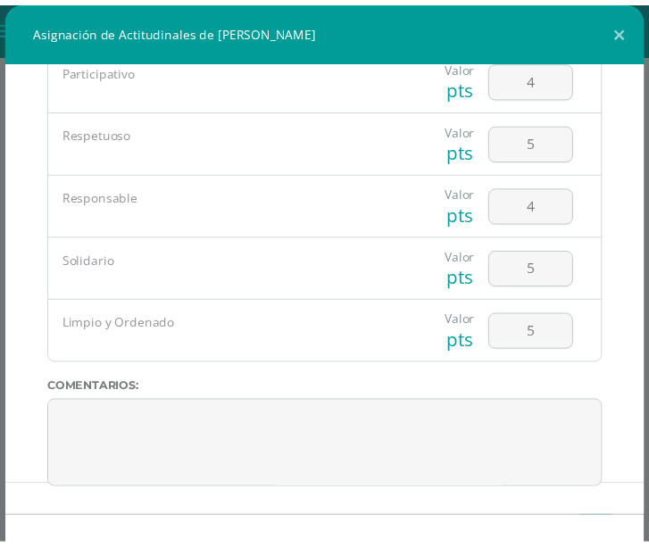
scroll to position [65, 0]
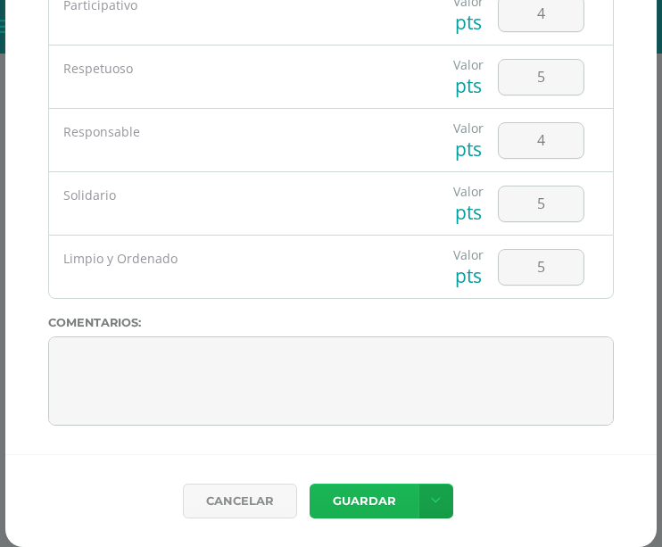
click at [359, 500] on button "Guardar" at bounding box center [364, 501] width 109 height 35
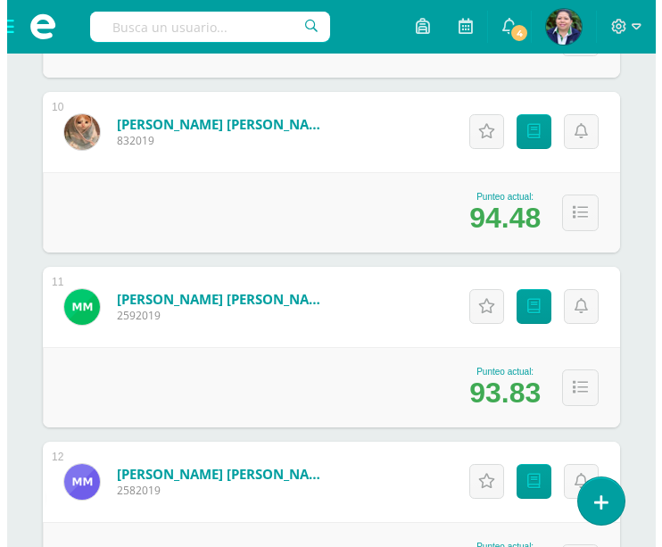
scroll to position [1930, 0]
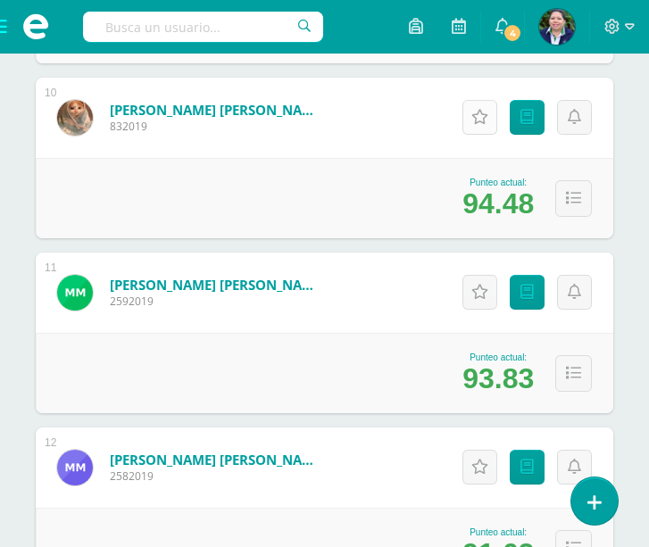
click at [485, 123] on icon at bounding box center [479, 117] width 17 height 15
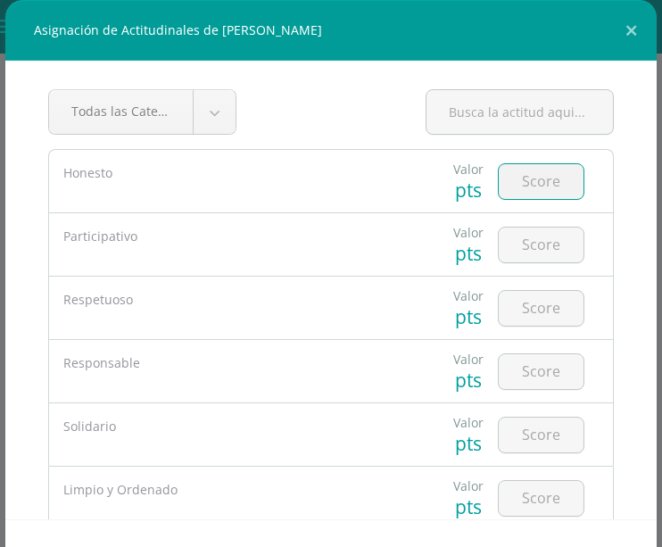
click at [530, 184] on input "number" at bounding box center [541, 181] width 85 height 35
type input "5"
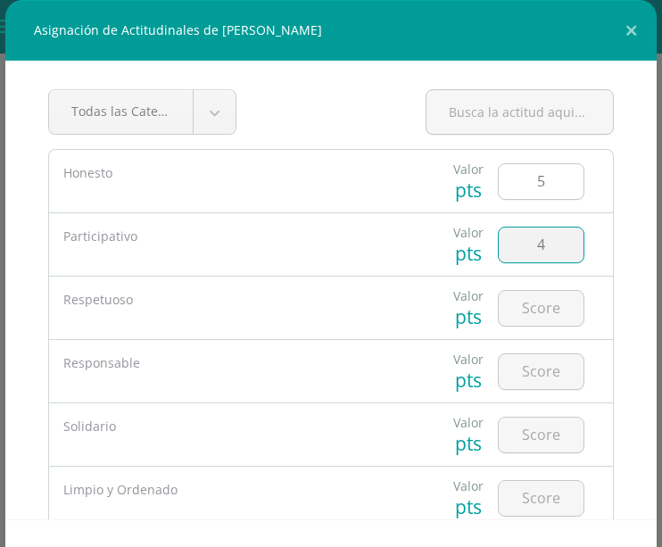
type input "4"
type input "5"
type input "4"
type input "5"
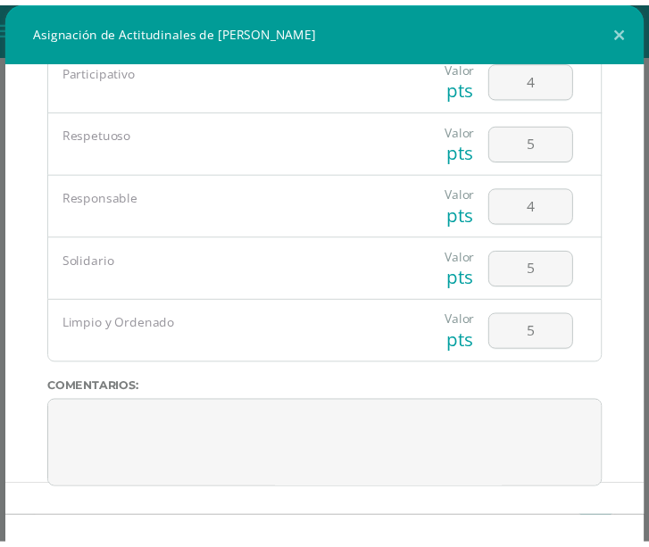
scroll to position [65, 0]
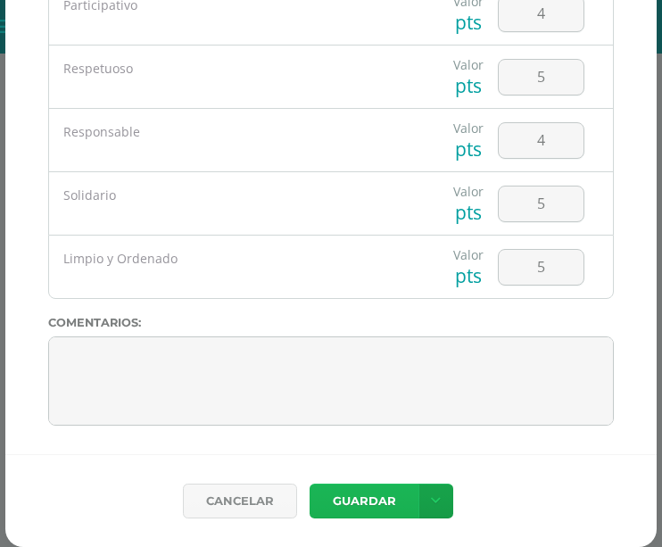
click at [360, 501] on button "Guardar" at bounding box center [364, 501] width 109 height 35
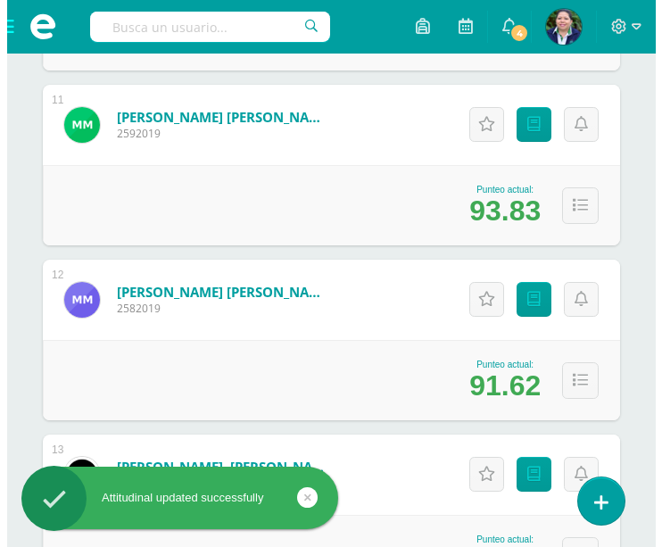
scroll to position [2127, 0]
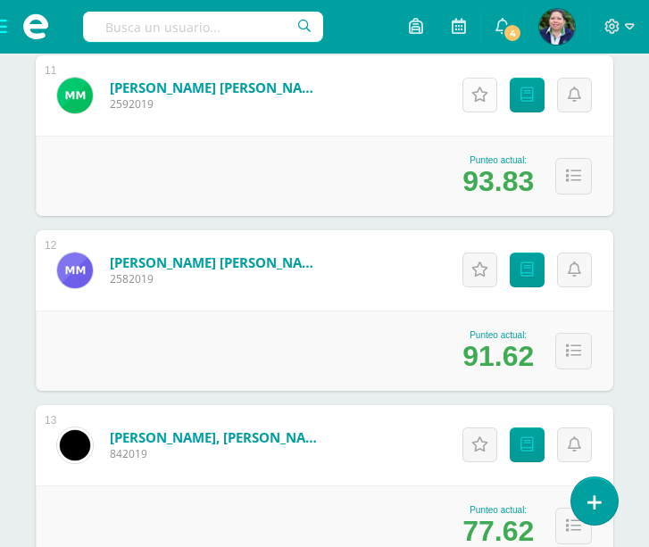
click at [477, 104] on link "Actitudinales" at bounding box center [479, 95] width 35 height 35
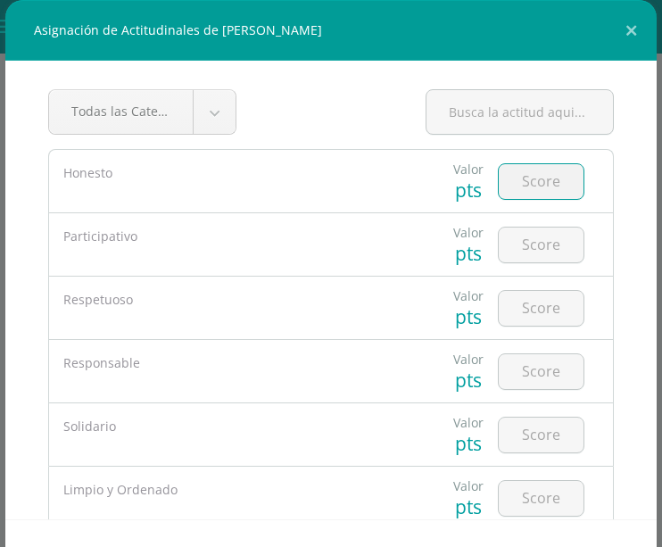
click at [524, 183] on input "number" at bounding box center [541, 181] width 85 height 35
type input "5"
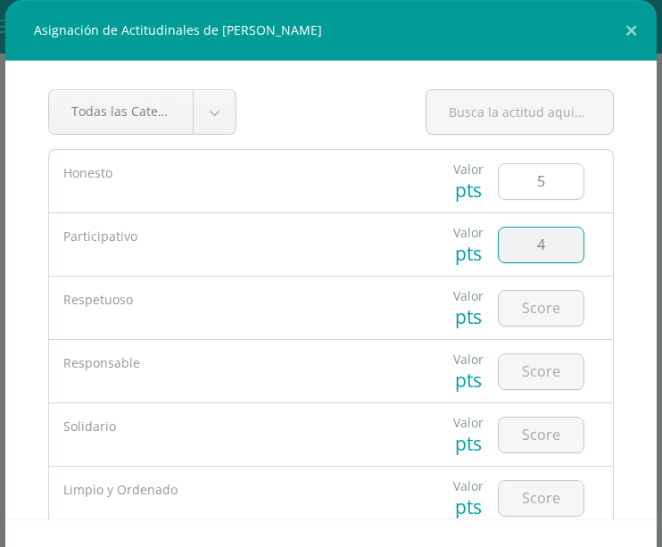
type input "4"
type input "5"
type input "4"
type input "5"
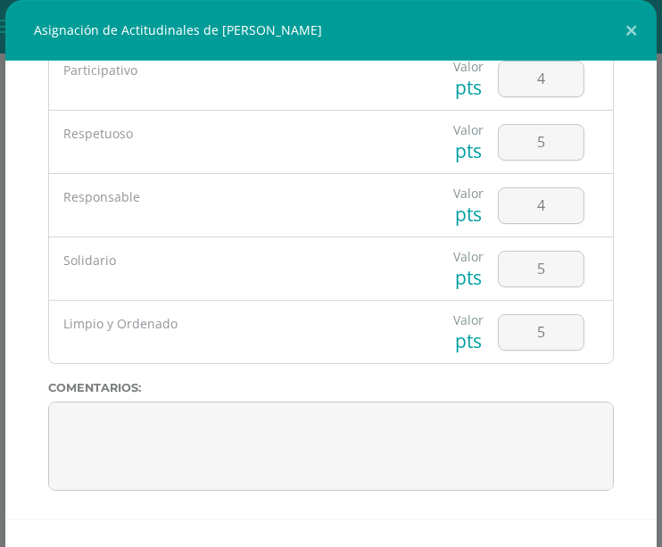
scroll to position [65, 0]
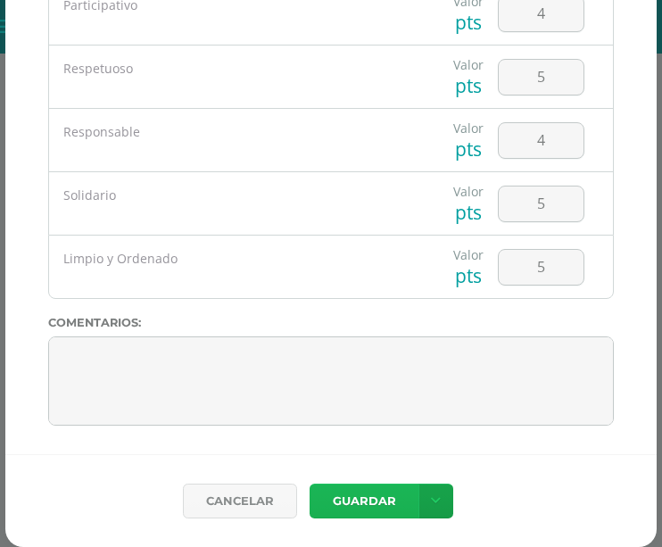
click at [352, 501] on button "Guardar" at bounding box center [364, 501] width 109 height 35
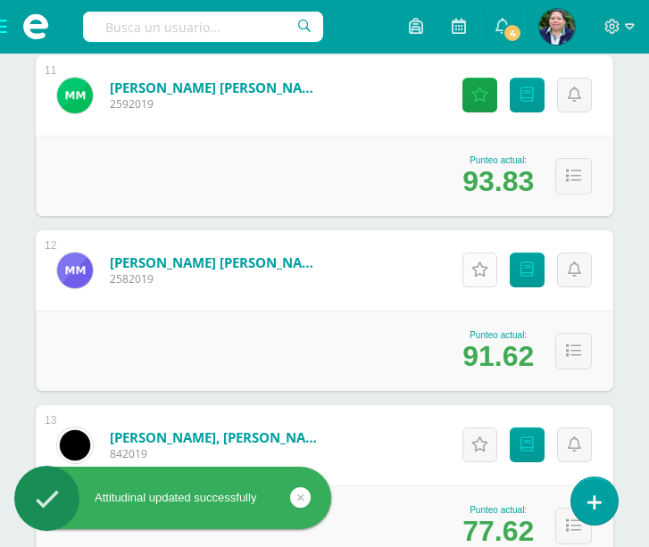
click at [485, 280] on link "Actitudinales" at bounding box center [479, 270] width 35 height 35
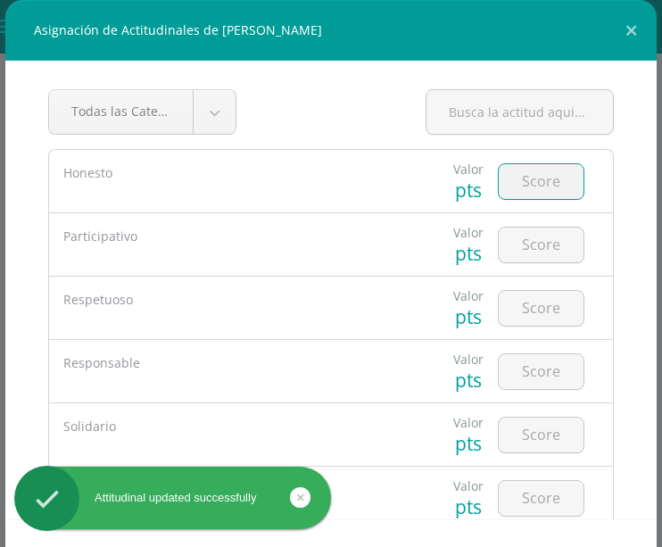
click at [516, 183] on input "number" at bounding box center [541, 181] width 85 height 35
type input "5"
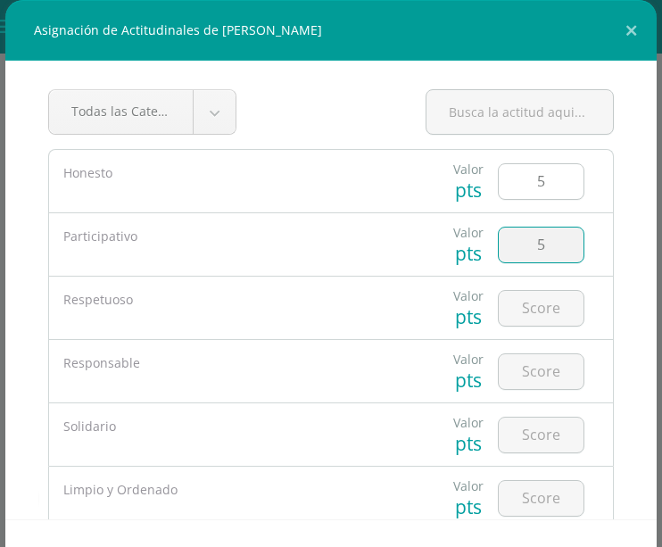
type input "5"
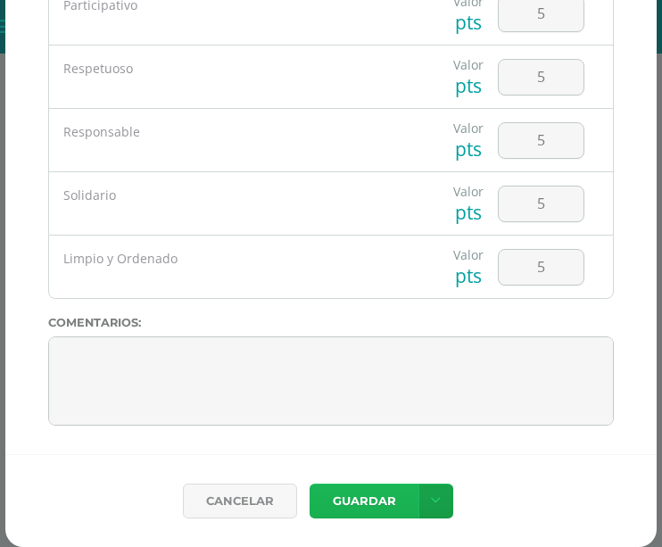
click at [367, 503] on button "Guardar" at bounding box center [364, 501] width 109 height 35
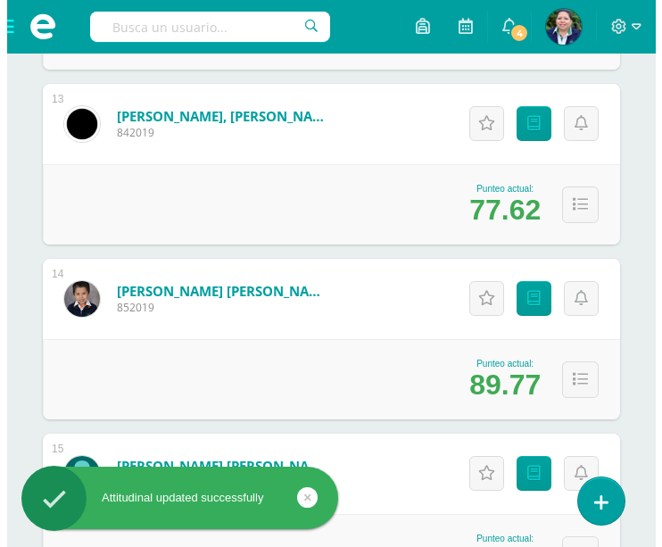
scroll to position [2470, 0]
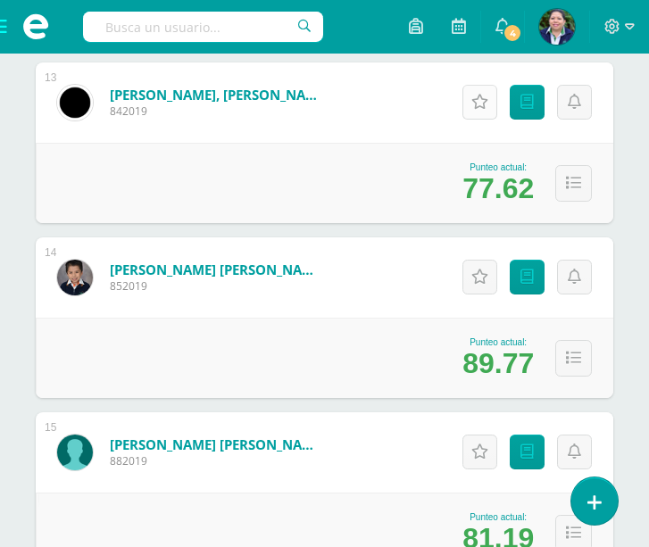
click at [475, 103] on icon at bounding box center [479, 102] width 17 height 15
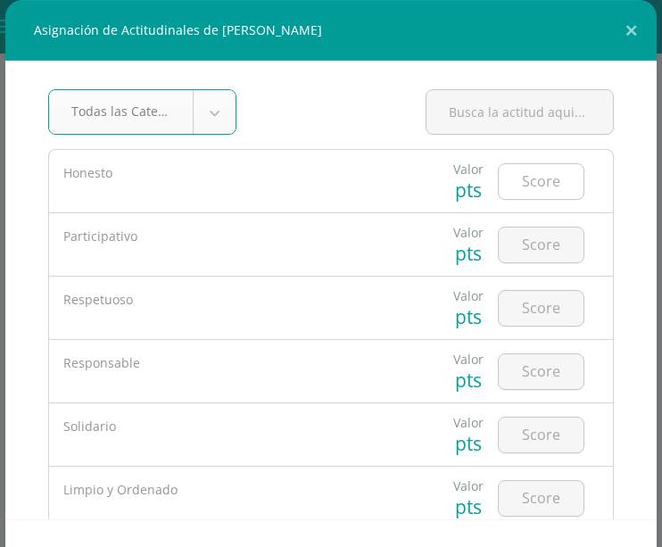
click at [523, 176] on input "number" at bounding box center [541, 181] width 85 height 35
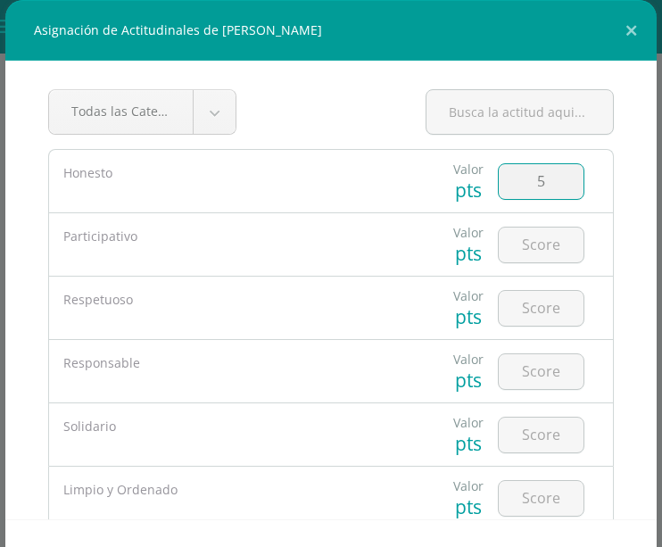
type input "5"
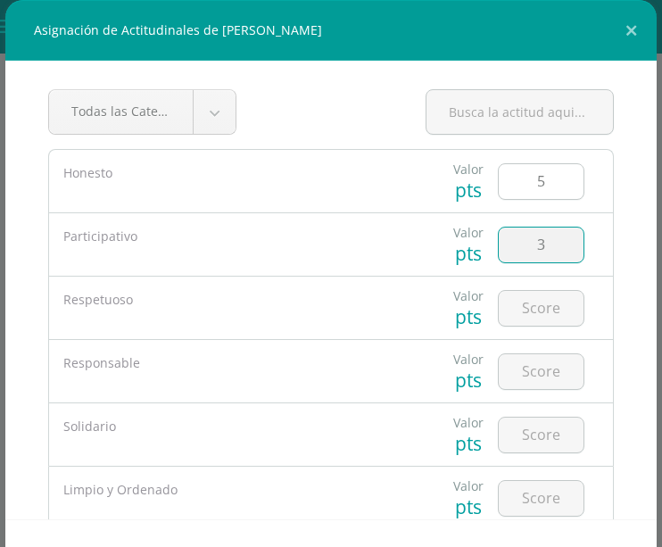
type input "3"
type input "5"
type input "3"
type input "5"
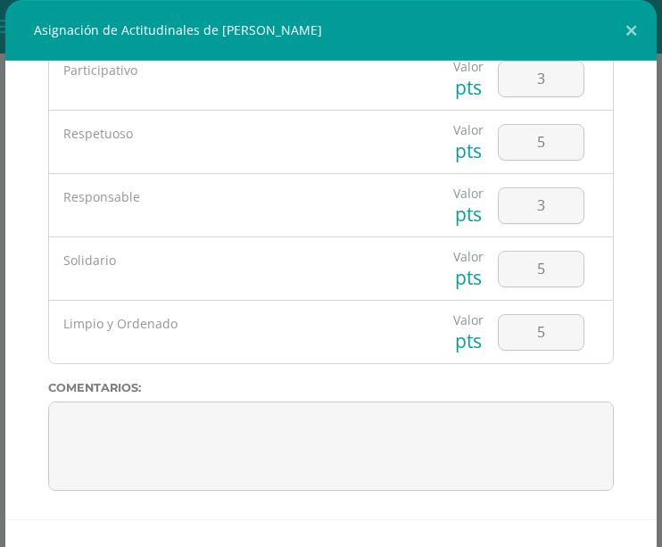
scroll to position [65, 0]
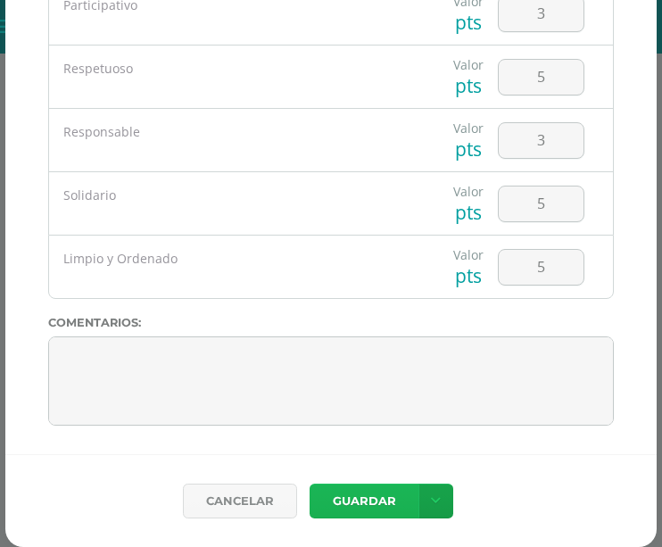
click at [377, 508] on button "Guardar" at bounding box center [364, 501] width 109 height 35
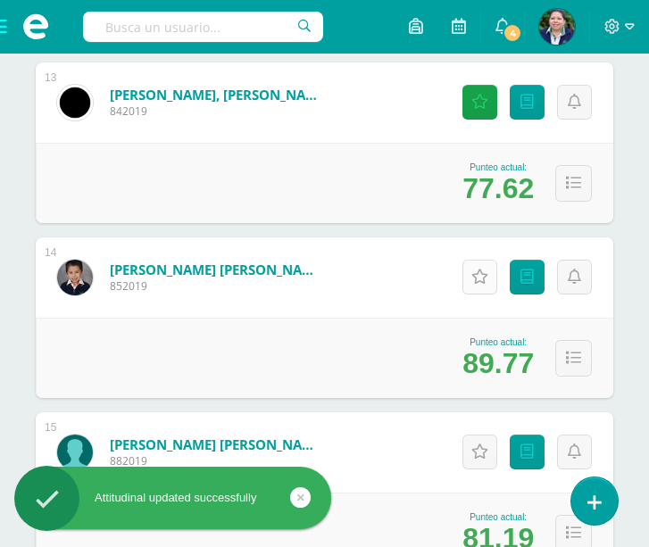
click at [485, 277] on icon at bounding box center [479, 276] width 17 height 15
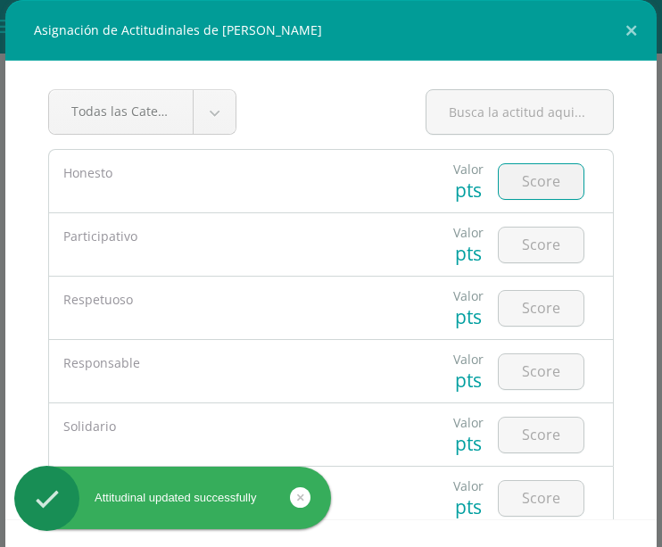
click at [525, 184] on input "number" at bounding box center [541, 181] width 85 height 35
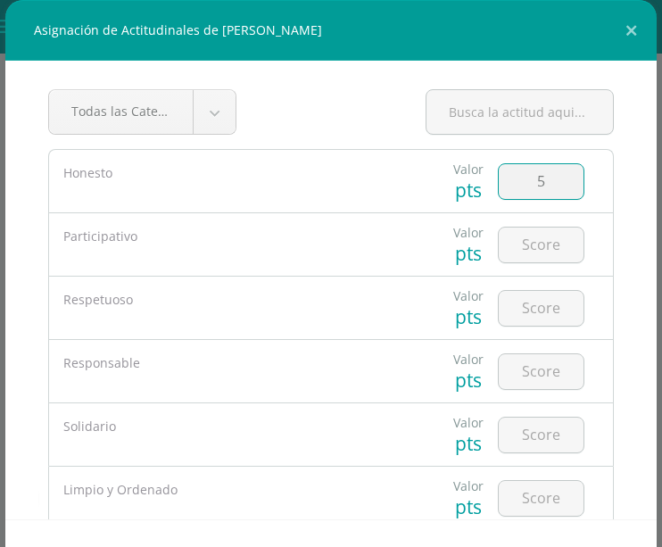
type input "5"
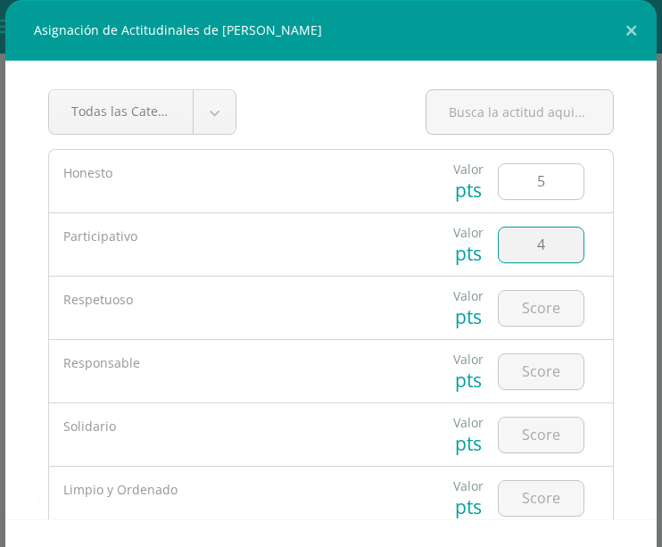
type input "4"
type input "5"
type input "4"
type input "5"
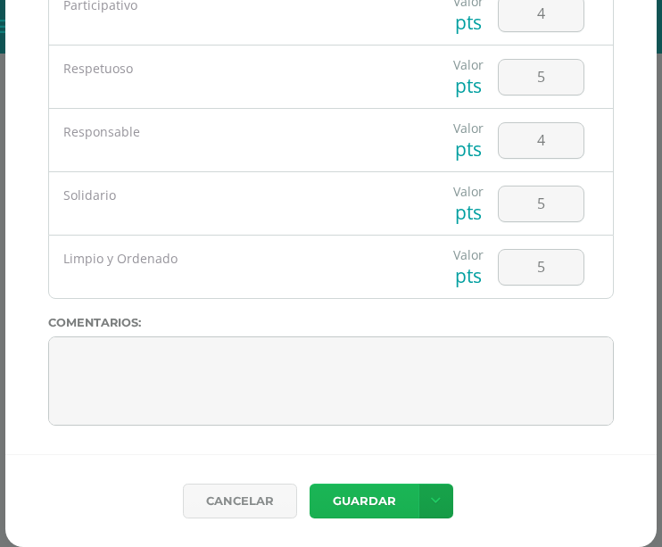
click at [354, 489] on button "Guardar" at bounding box center [364, 501] width 109 height 35
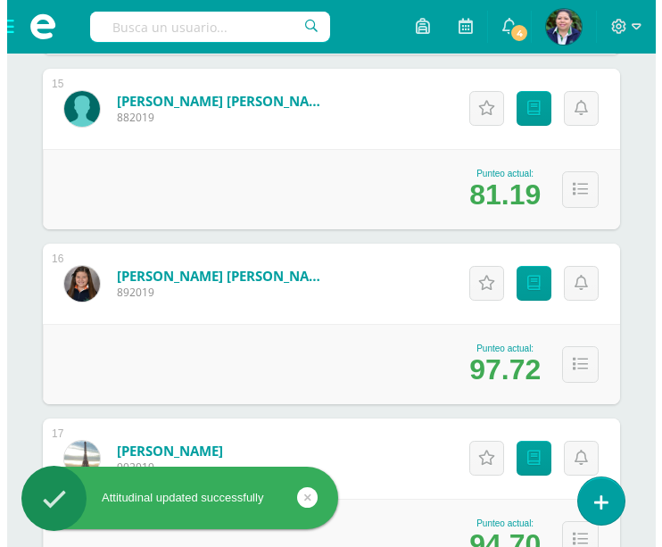
scroll to position [2835, 0]
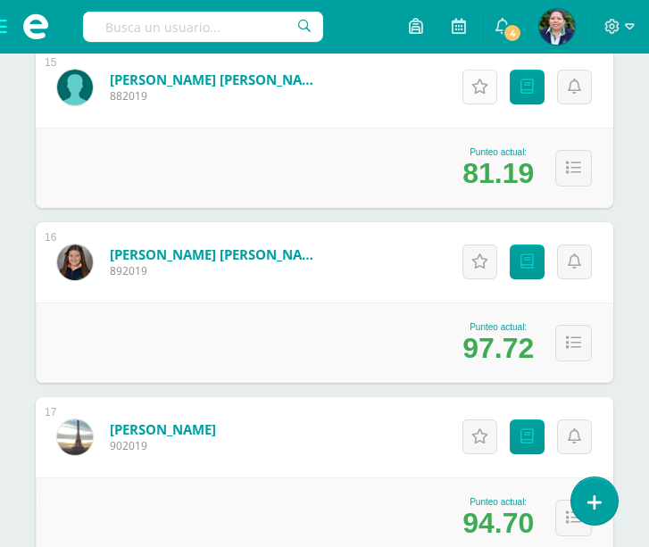
click at [468, 101] on link "Actitudinales" at bounding box center [479, 87] width 35 height 35
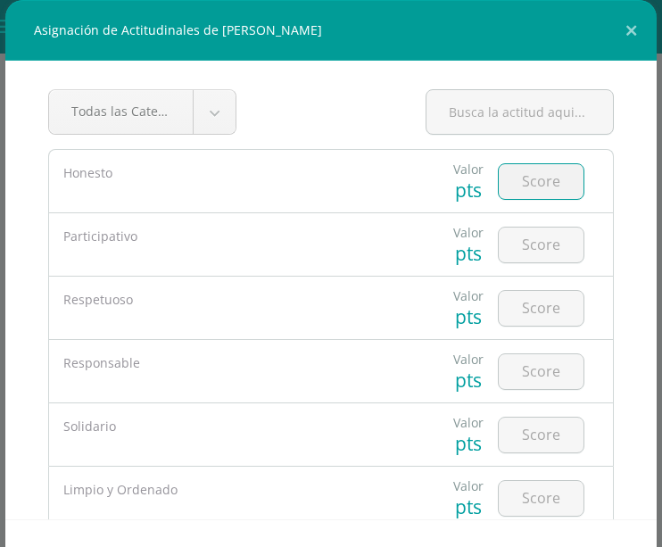
click at [510, 185] on input "number" at bounding box center [541, 181] width 85 height 35
type input "5"
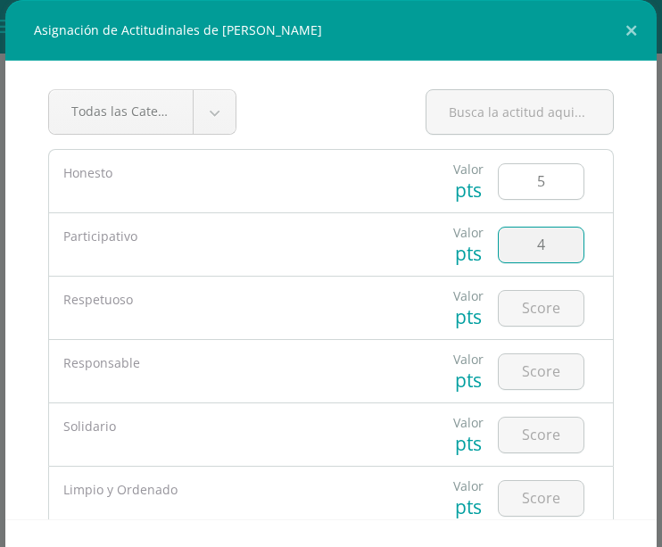
type input "4"
type input "5"
type input "3"
type input "5"
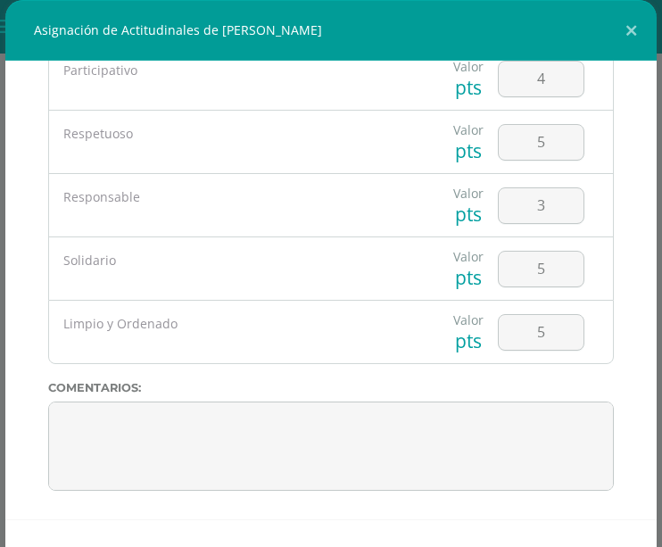
scroll to position [65, 0]
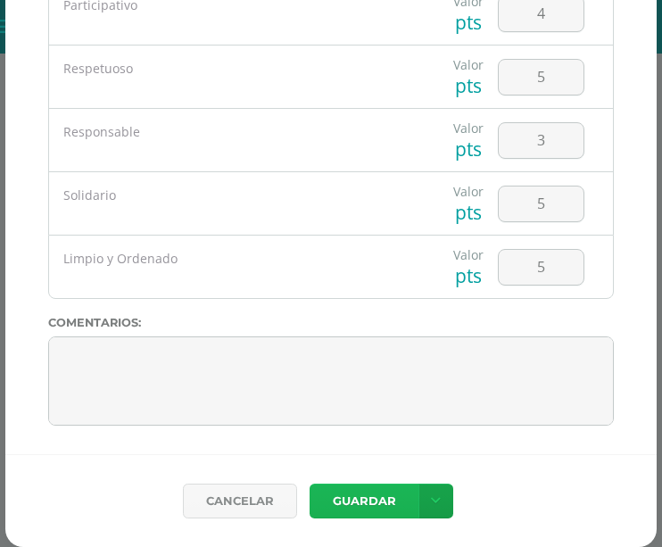
click at [359, 502] on button "Guardar" at bounding box center [364, 501] width 109 height 35
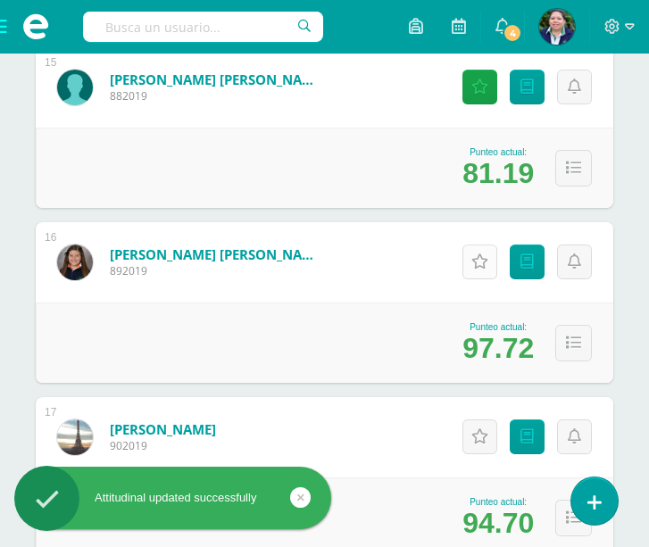
click at [470, 272] on link "Actitudinales" at bounding box center [479, 262] width 35 height 35
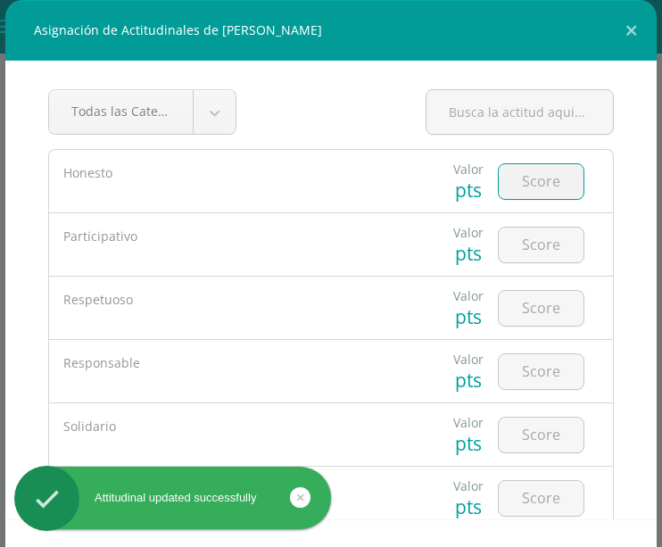
click at [524, 183] on input "number" at bounding box center [541, 181] width 85 height 35
type input "5"
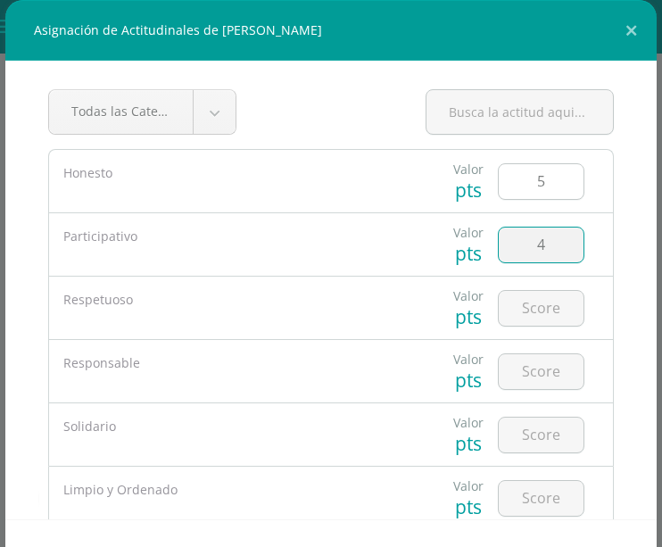
type input "4"
type input "5"
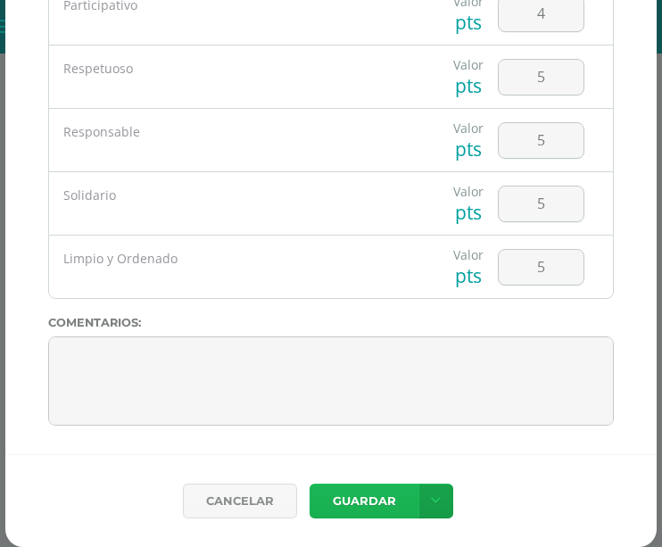
click at [342, 493] on button "Guardar" at bounding box center [364, 501] width 109 height 35
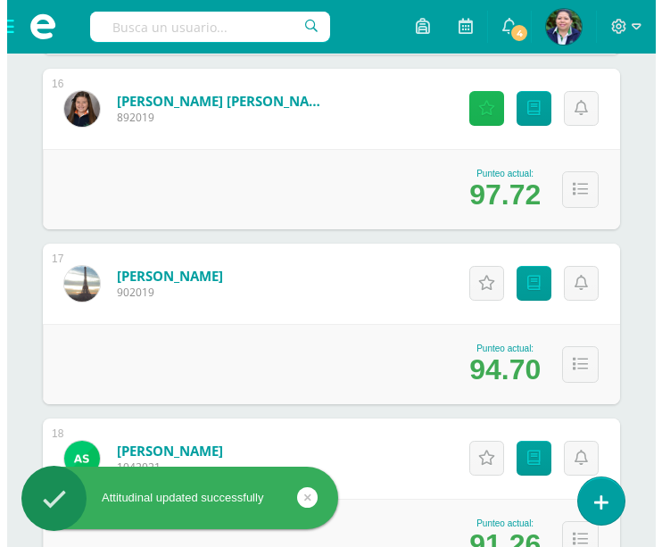
scroll to position [3055, 0]
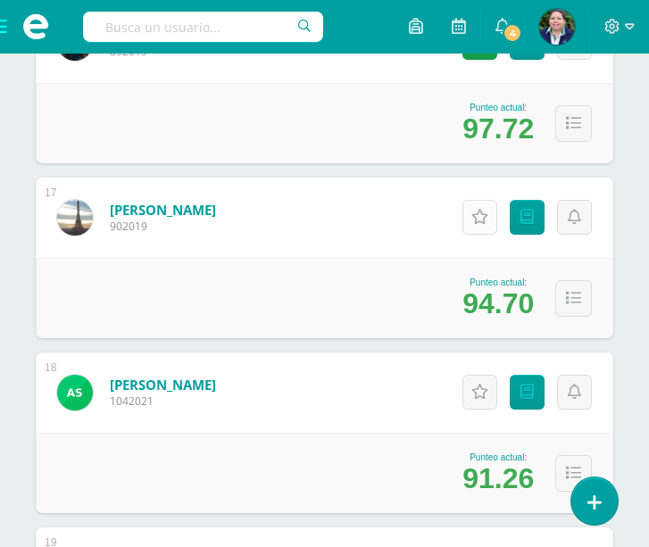
click at [475, 222] on icon at bounding box center [479, 217] width 17 height 15
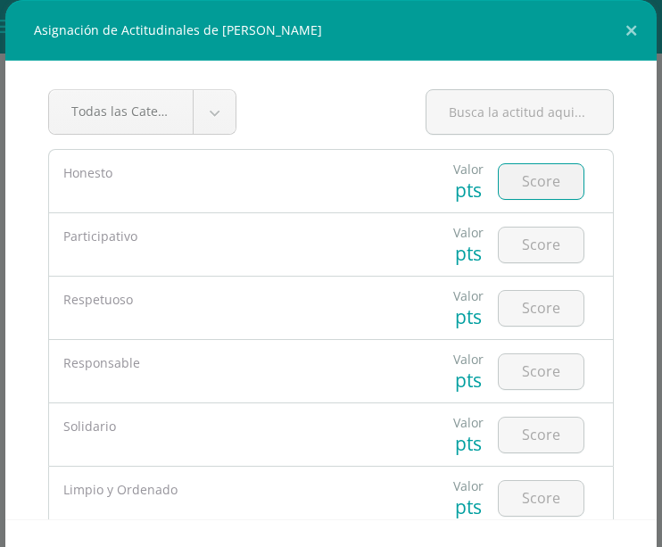
click at [508, 174] on input "number" at bounding box center [541, 181] width 85 height 35
type input "5"
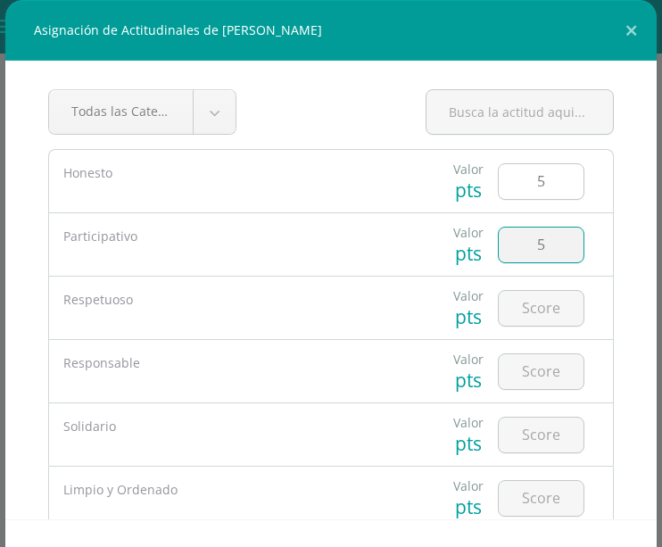
type input "5"
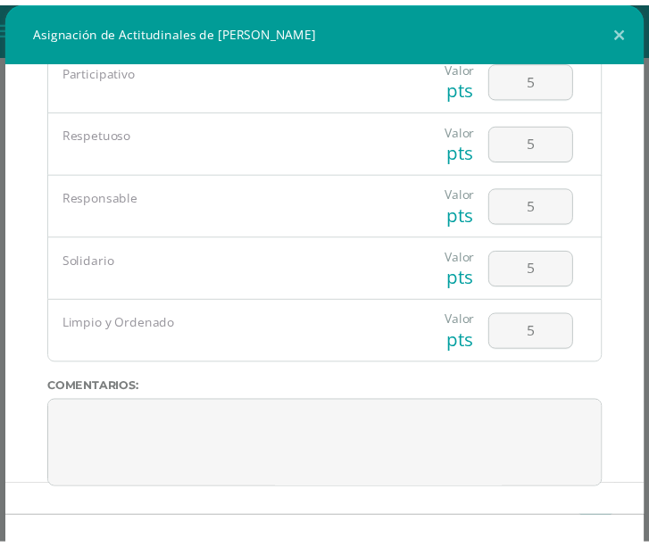
scroll to position [65, 0]
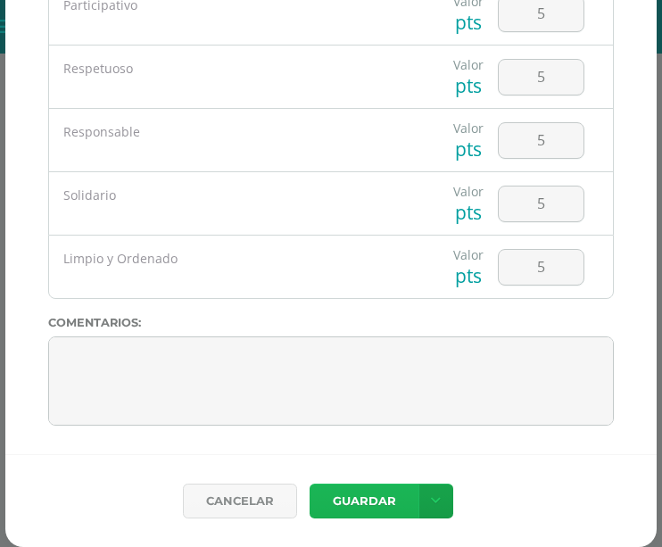
click at [354, 503] on button "Guardar" at bounding box center [364, 501] width 109 height 35
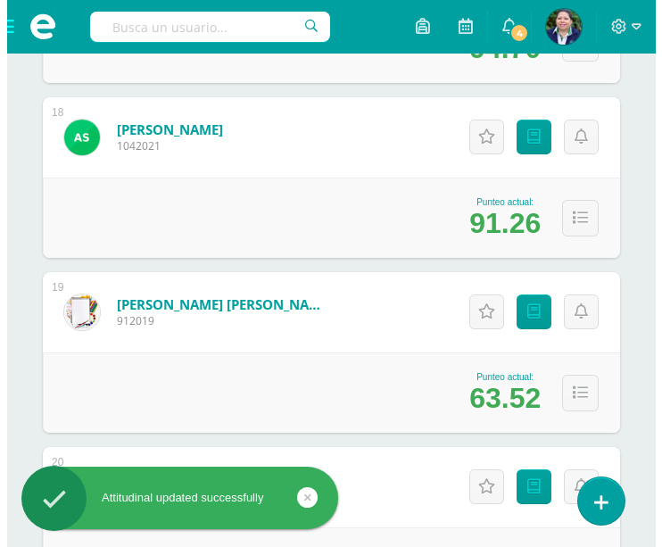
scroll to position [3332, 0]
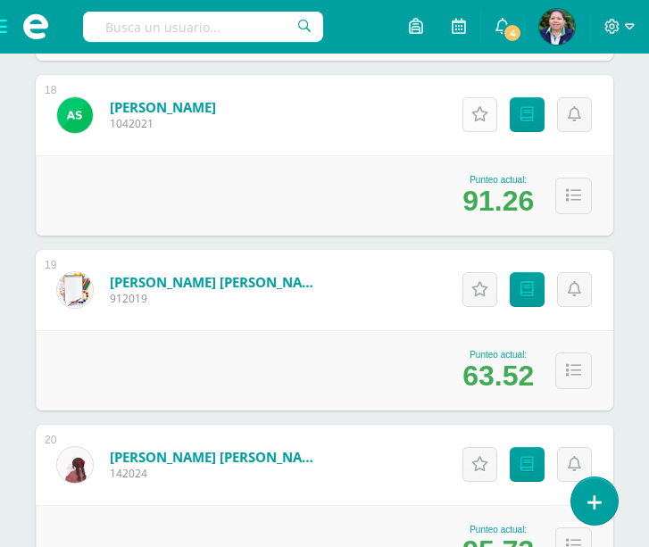
click at [476, 114] on icon at bounding box center [479, 114] width 17 height 15
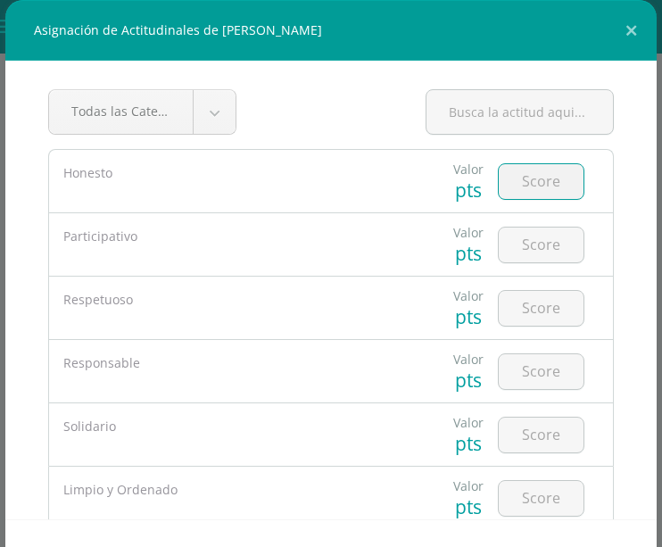
click at [518, 187] on input "number" at bounding box center [541, 181] width 85 height 35
type input "5"
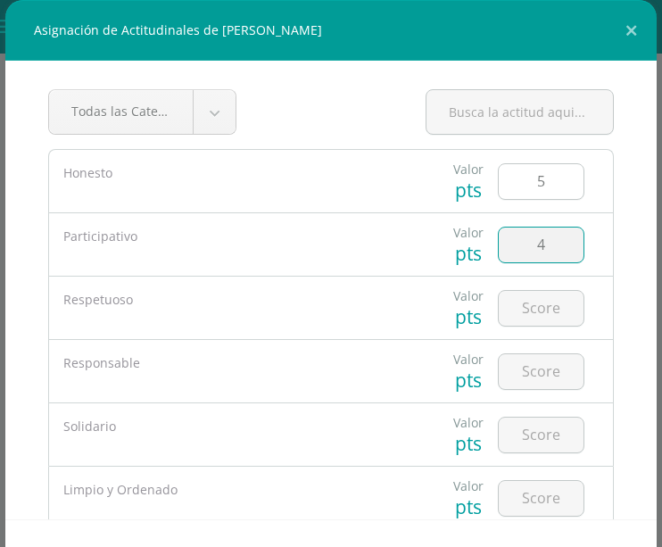
type input "4"
type input "5"
type input "4"
type input "5"
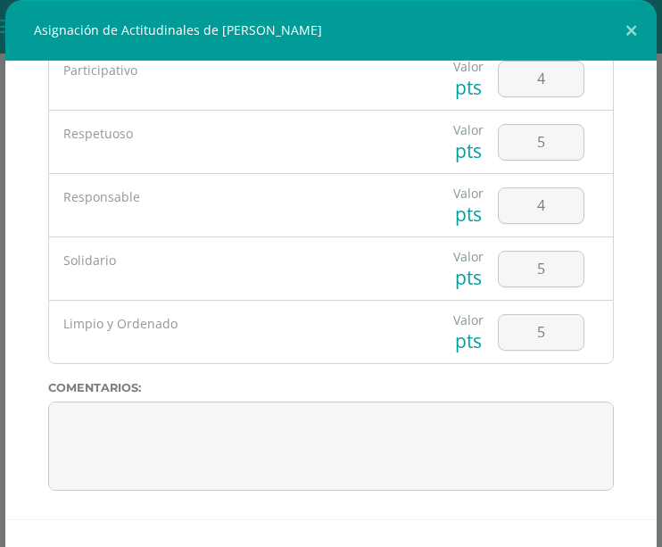
scroll to position [65, 0]
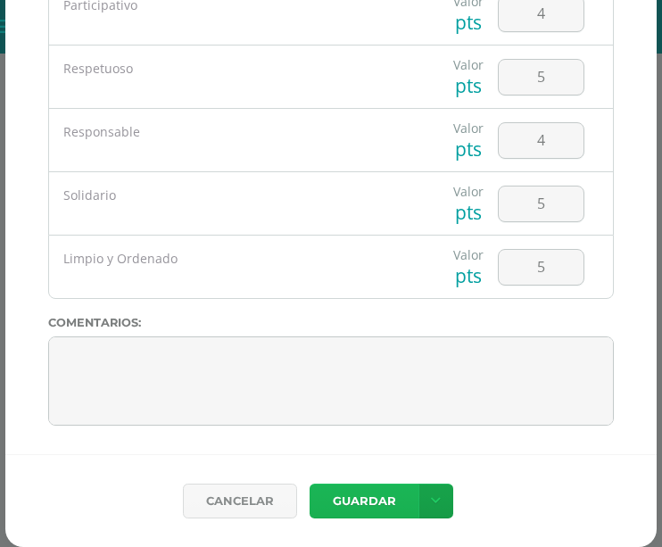
click at [371, 498] on button "Guardar" at bounding box center [364, 501] width 109 height 35
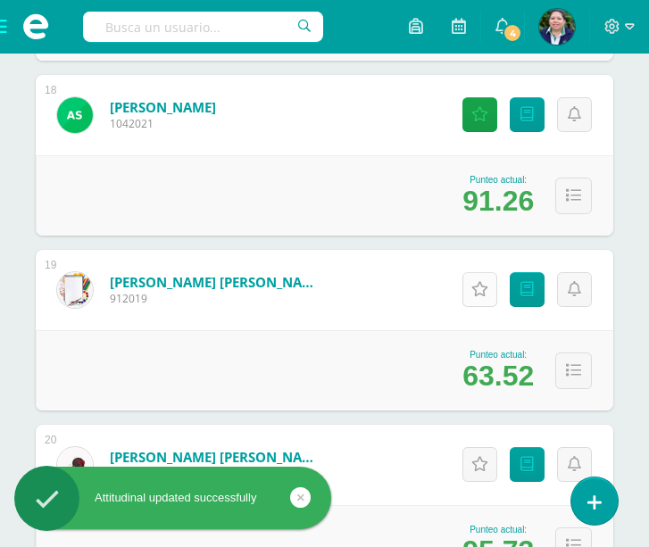
click at [474, 293] on icon at bounding box center [479, 289] width 17 height 15
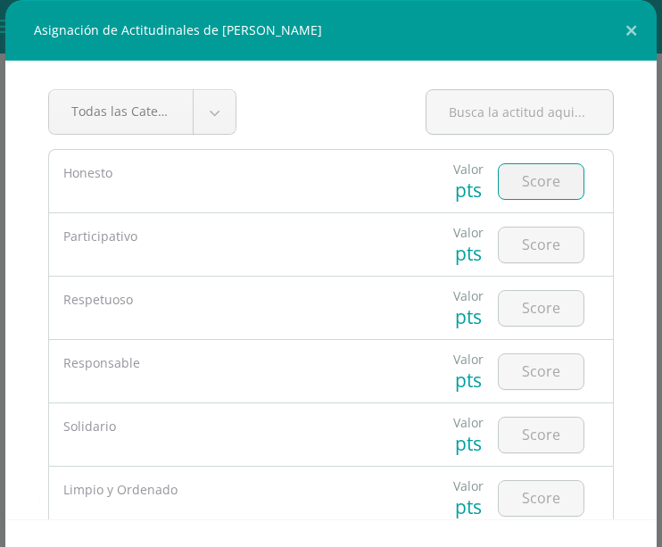
click at [516, 176] on input "number" at bounding box center [541, 181] width 85 height 35
type input "5"
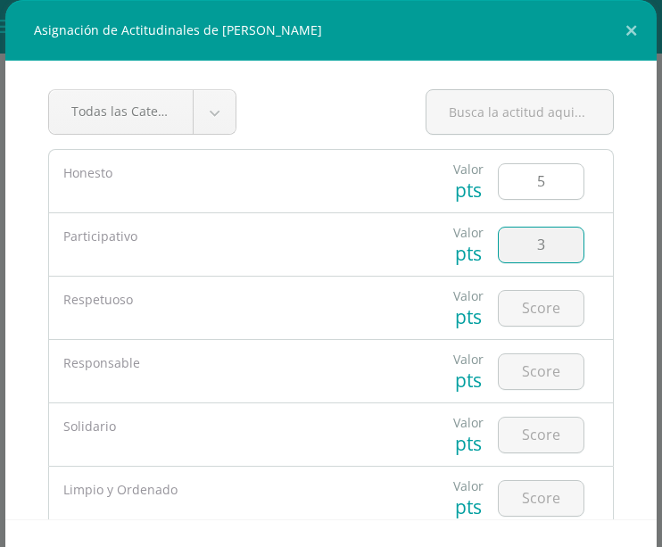
type input "3"
type input "5"
type input "4"
type input "5"
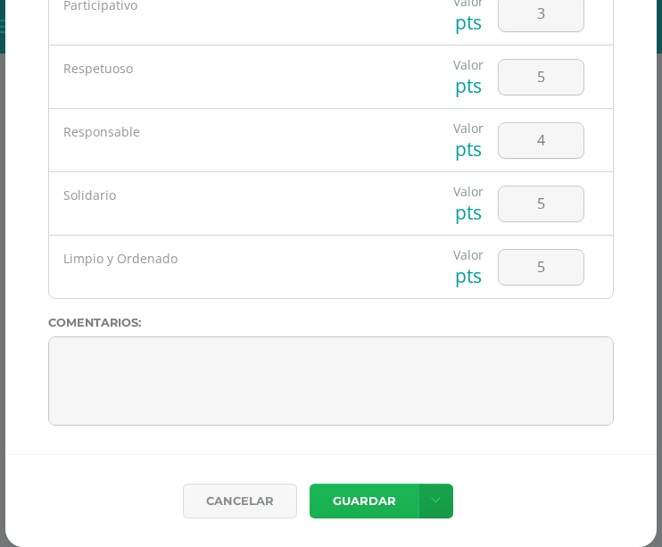
click at [357, 488] on button "Guardar" at bounding box center [364, 501] width 109 height 35
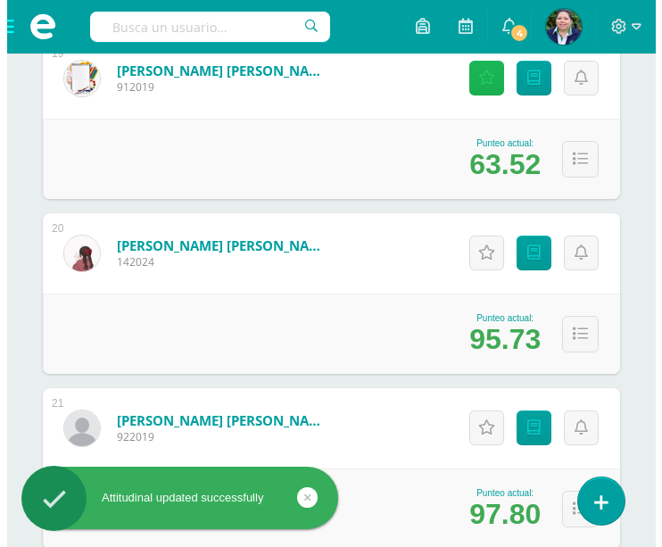
scroll to position [3602, 0]
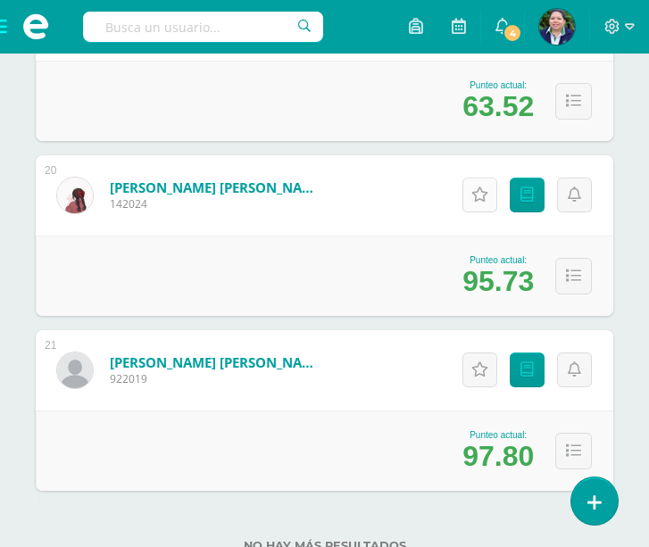
click at [475, 201] on icon at bounding box center [479, 194] width 17 height 15
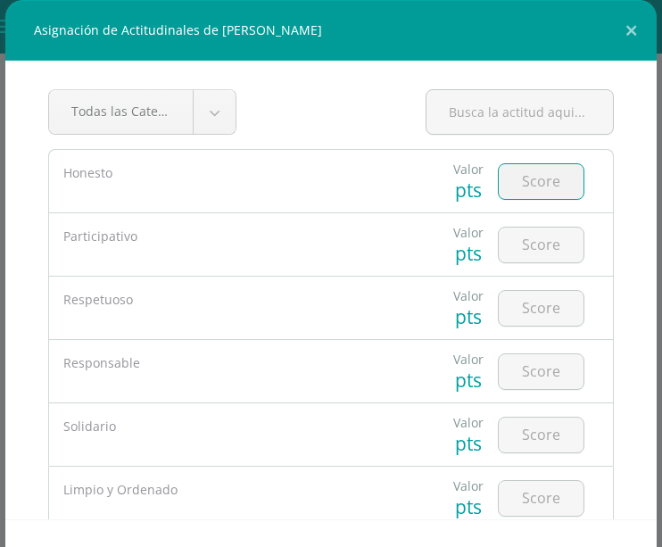
click at [514, 190] on input "number" at bounding box center [541, 181] width 85 height 35
type input "4"
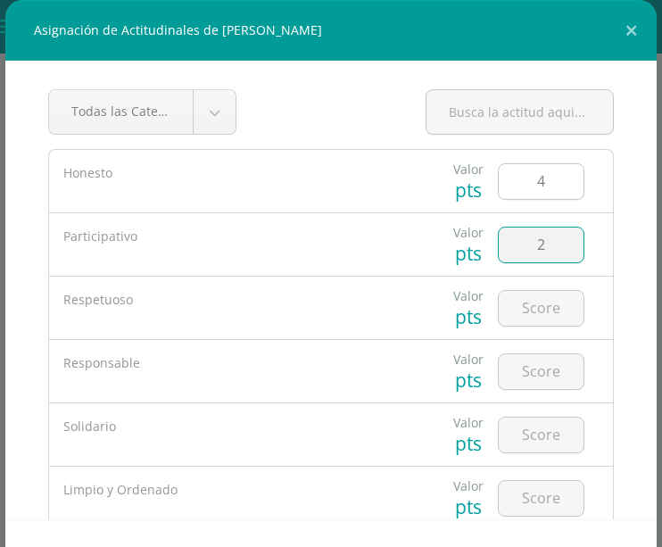
type input "2"
type input "4"
type input "5"
type input "2"
type input "5"
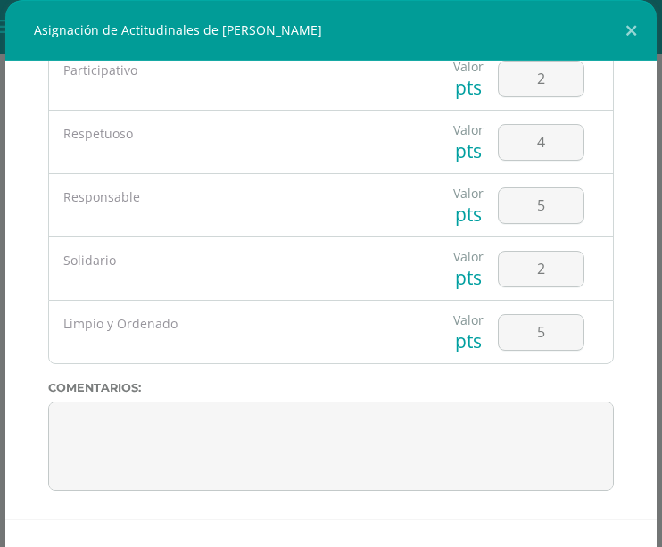
scroll to position [65, 0]
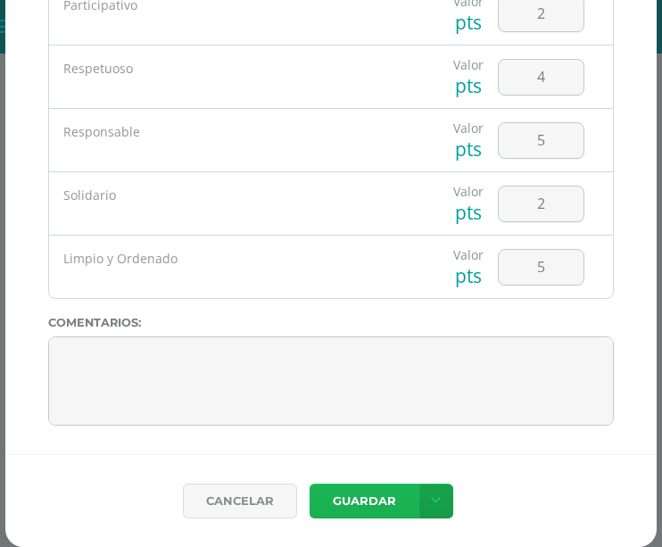
click at [359, 506] on button "Guardar" at bounding box center [364, 501] width 109 height 35
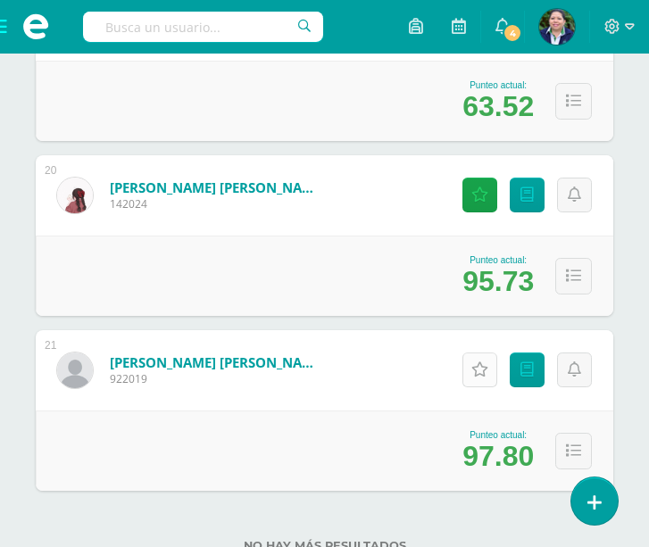
click at [471, 368] on icon at bounding box center [479, 369] width 17 height 15
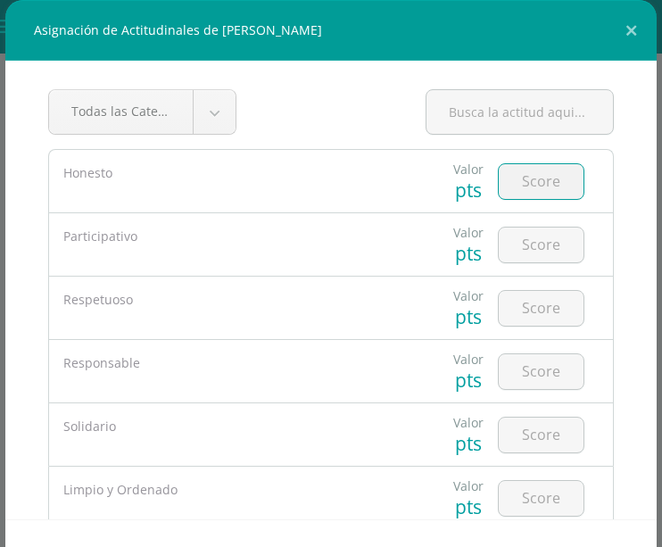
click at [511, 181] on input "number" at bounding box center [541, 181] width 85 height 35
type input "5"
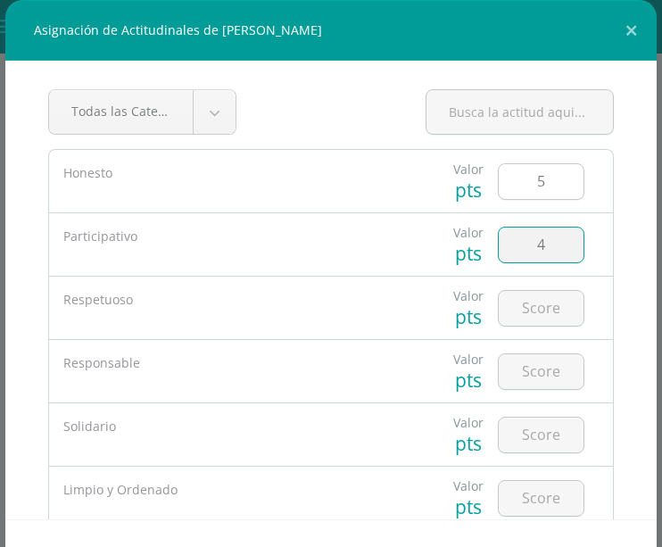
type input "4"
type input "5"
type input "4"
type input "5"
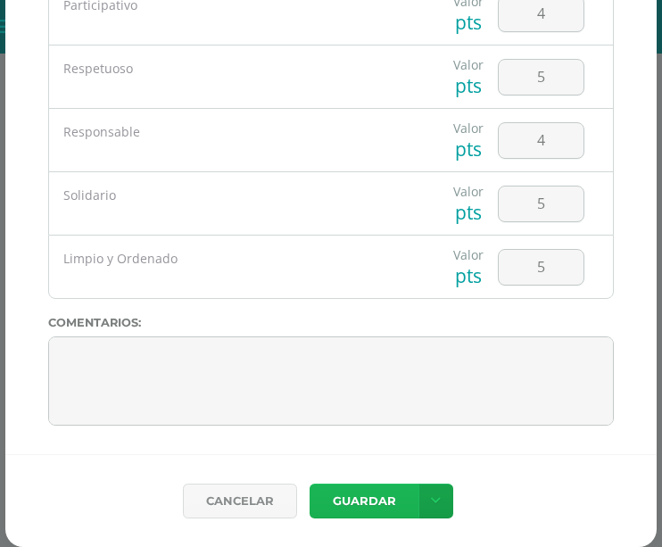
click at [352, 494] on button "Guardar" at bounding box center [364, 501] width 109 height 35
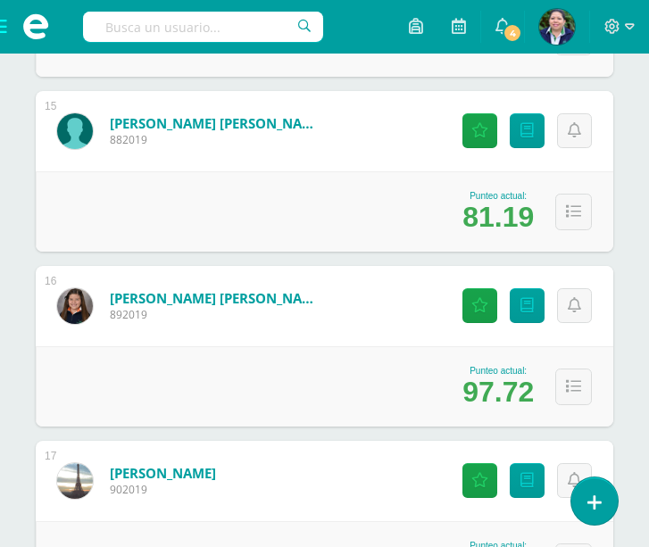
scroll to position [2784, 0]
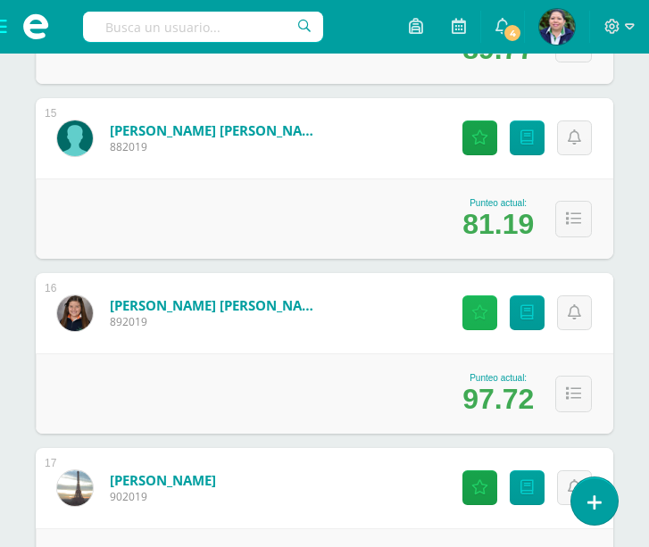
click at [482, 313] on icon at bounding box center [479, 312] width 17 height 15
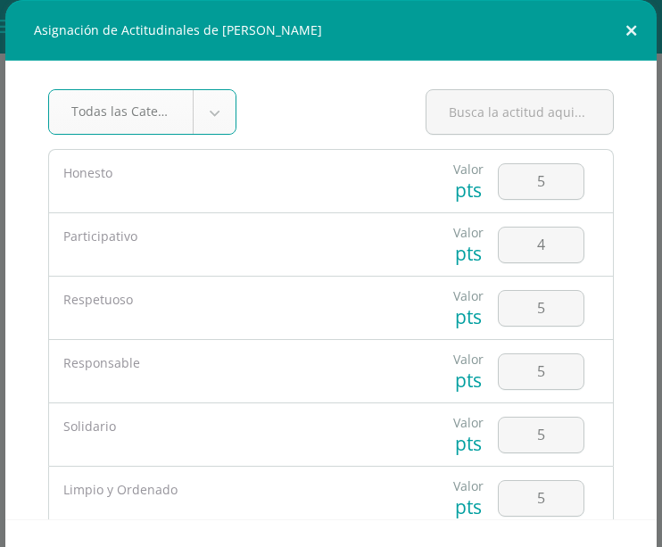
click at [618, 30] on button at bounding box center [631, 30] width 51 height 61
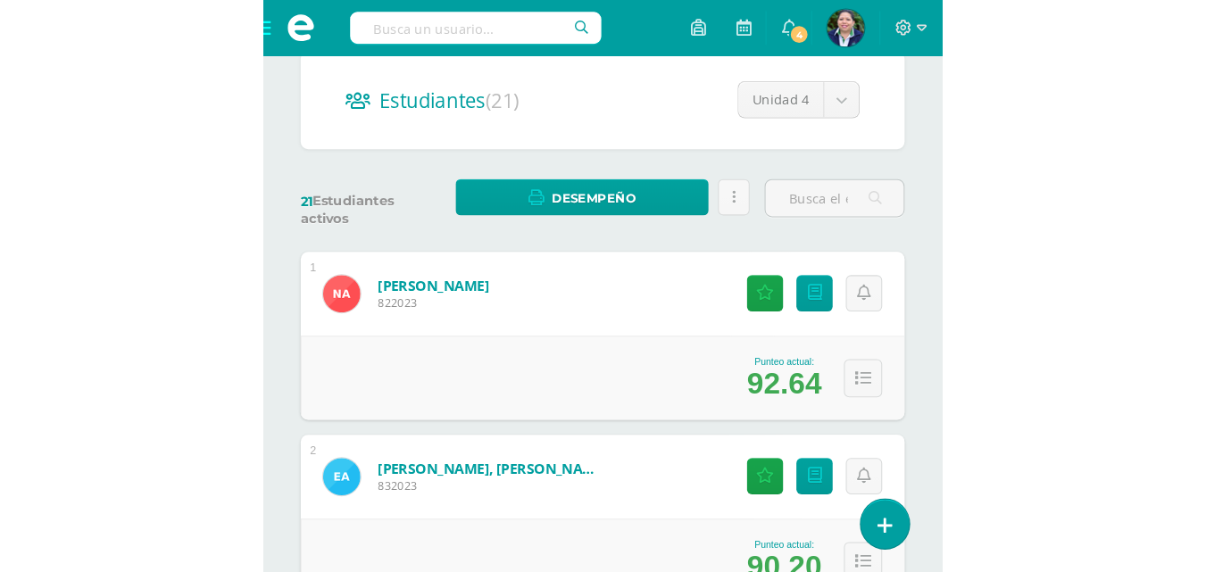
scroll to position [0, 0]
